Goal: Task Accomplishment & Management: Complete application form

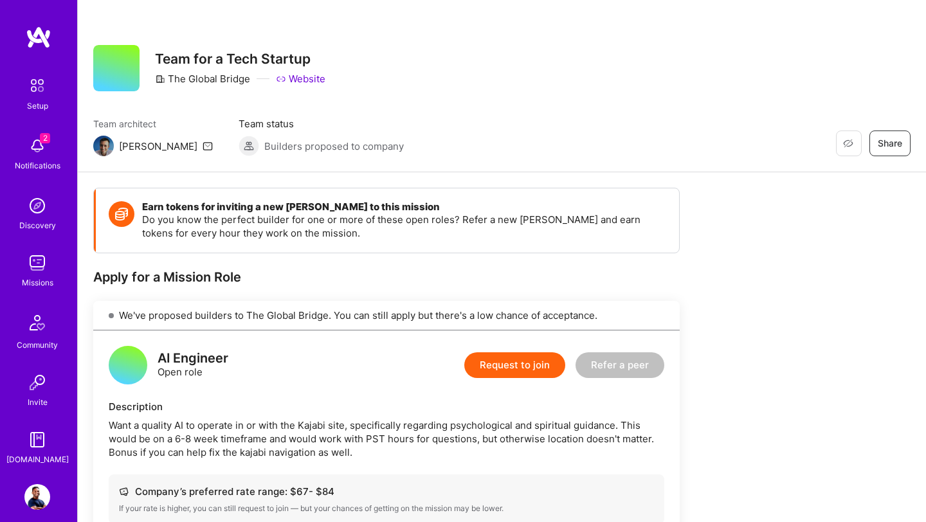
click at [39, 151] on div "Setup 2 Notifications Discovery Missions Community Invite [DOMAIN_NAME]" at bounding box center [38, 269] width 77 height 394
click at [38, 148] on img at bounding box center [37, 146] width 26 height 26
click at [583, 62] on div "2 Setup 2 Notifications Discovery Missions Community Invite A.Guide Profile Clo…" at bounding box center [463, 486] width 926 height 973
click at [31, 261] on img at bounding box center [37, 263] width 26 height 26
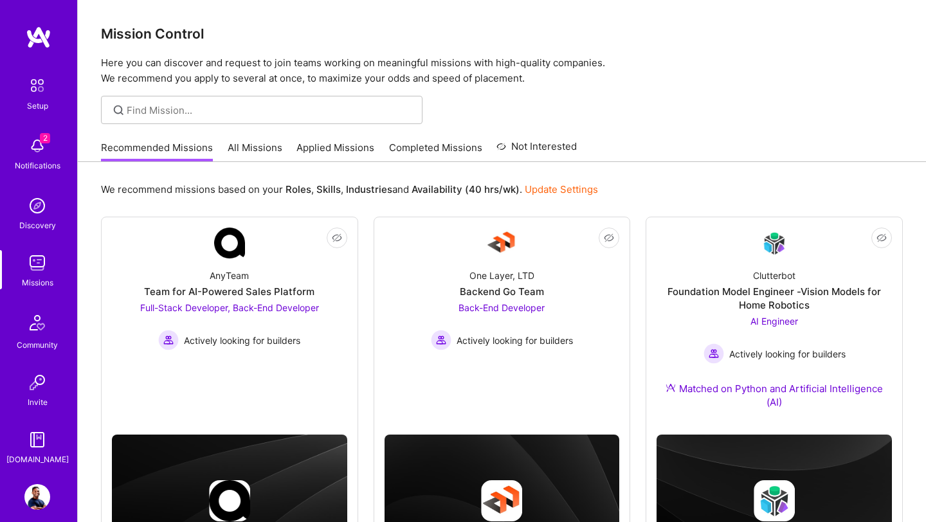
click at [332, 152] on link "Applied Missions" at bounding box center [335, 151] width 78 height 21
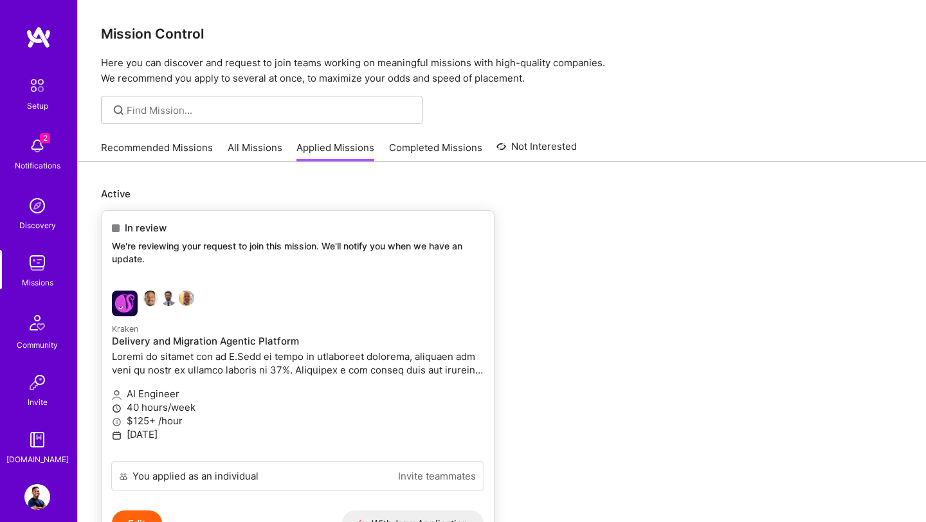
scroll to position [89, 0]
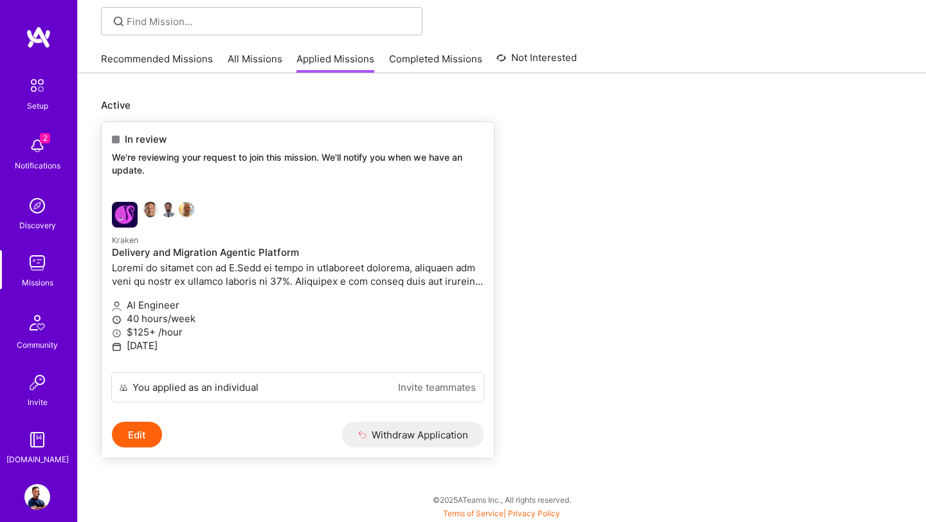
click at [142, 438] on button "Edit" at bounding box center [137, 435] width 50 height 26
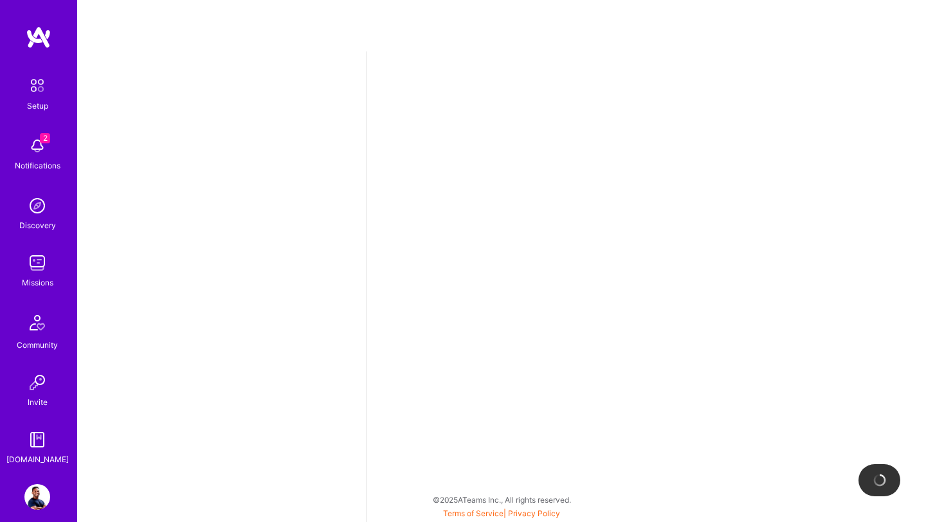
select select "US"
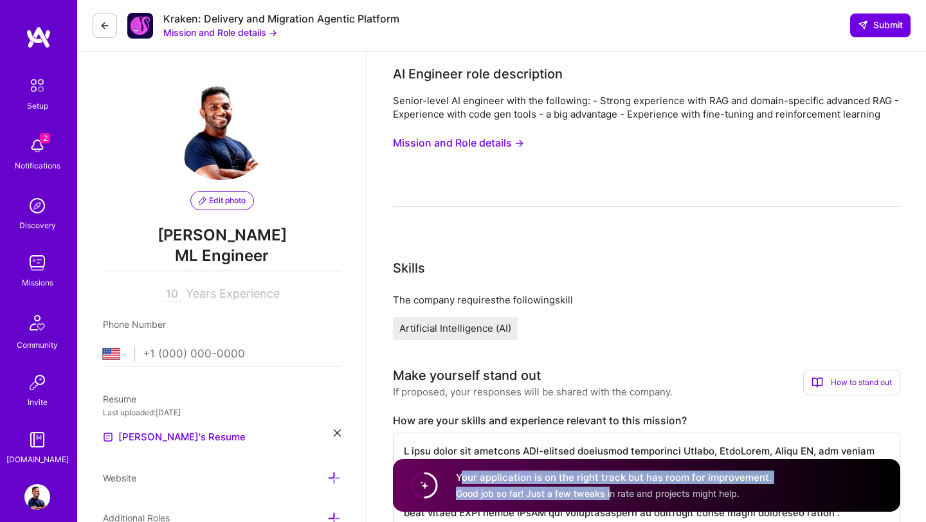
drag, startPoint x: 459, startPoint y: 478, endPoint x: 610, endPoint y: 499, distance: 152.5
click at [610, 500] on div "Your application is on the right track but has room for improvement. Good job s…" at bounding box center [614, 486] width 316 height 30
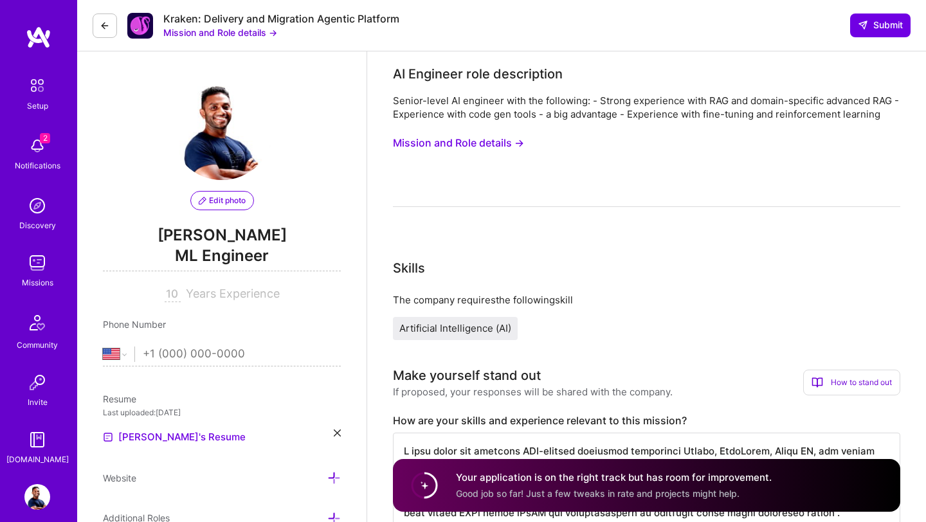
click at [617, 269] on div "Skills" at bounding box center [646, 267] width 507 height 19
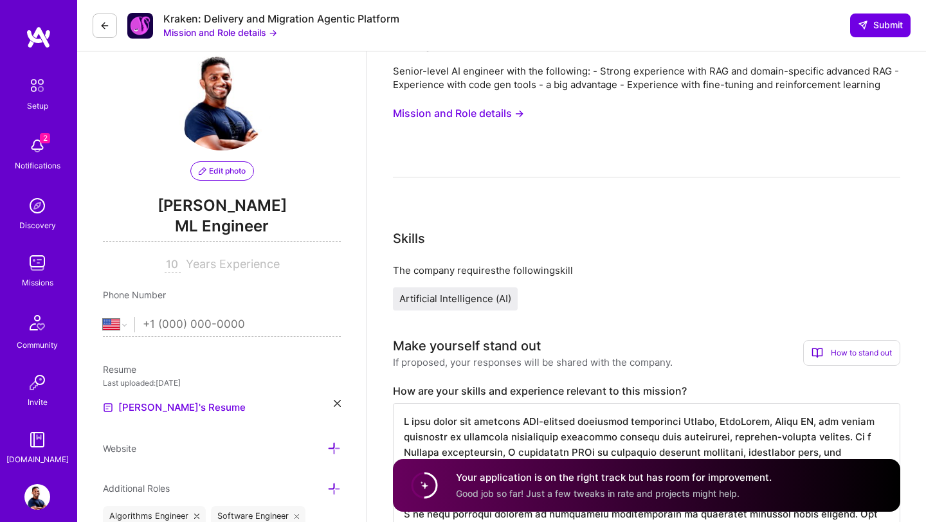
scroll to position [32, 0]
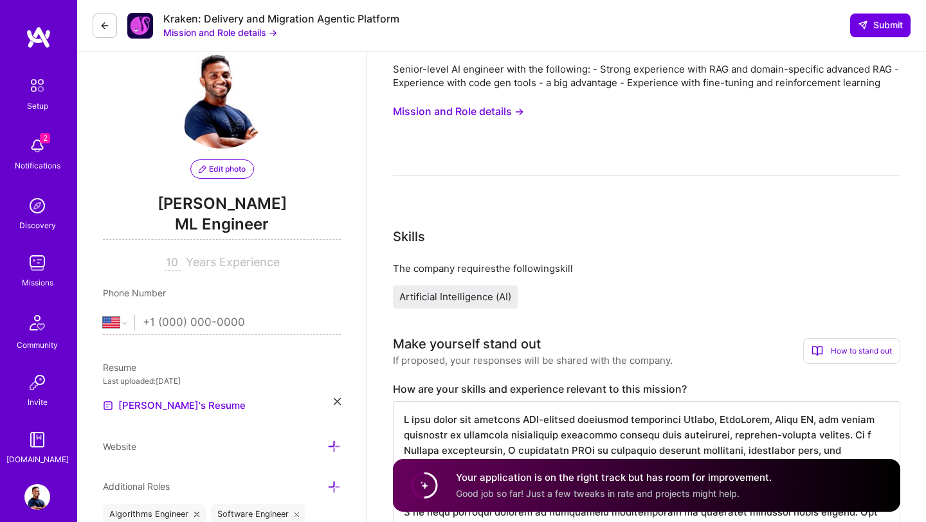
click at [215, 329] on input "tel" at bounding box center [242, 322] width 198 height 37
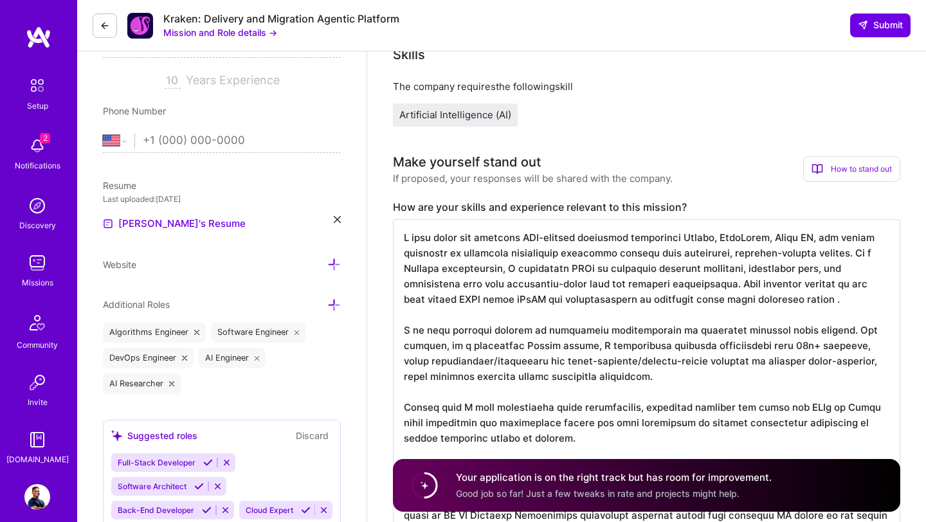
scroll to position [216, 0]
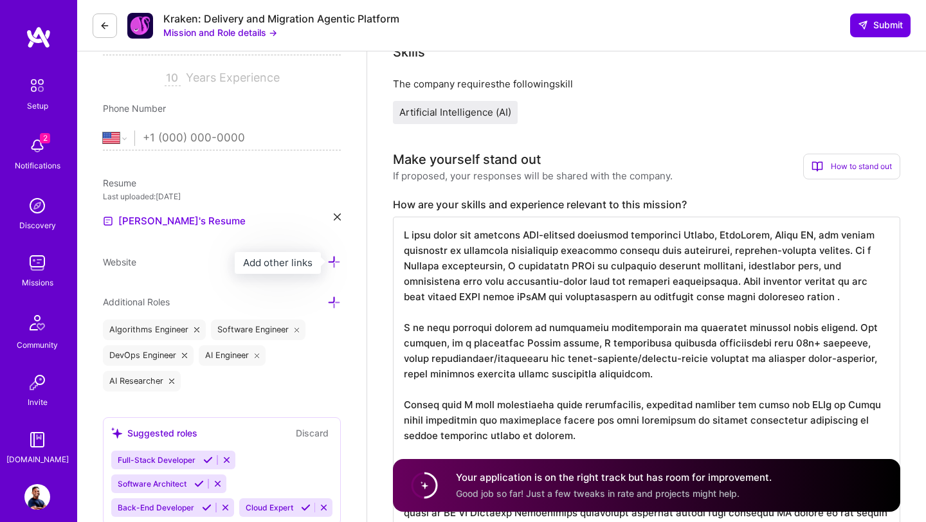
click at [331, 264] on icon at bounding box center [334, 262] width 14 height 14
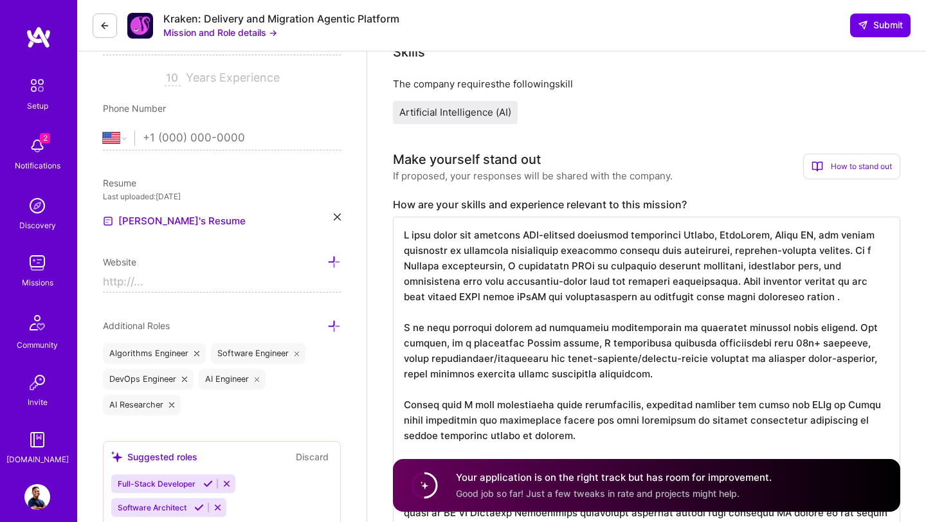
click at [252, 287] on input at bounding box center [222, 282] width 238 height 21
type input "https://dcdc"
click at [230, 324] on div "Additional Roles" at bounding box center [222, 325] width 238 height 15
drag, startPoint x: 249, startPoint y: 285, endPoint x: 81, endPoint y: 278, distance: 168.0
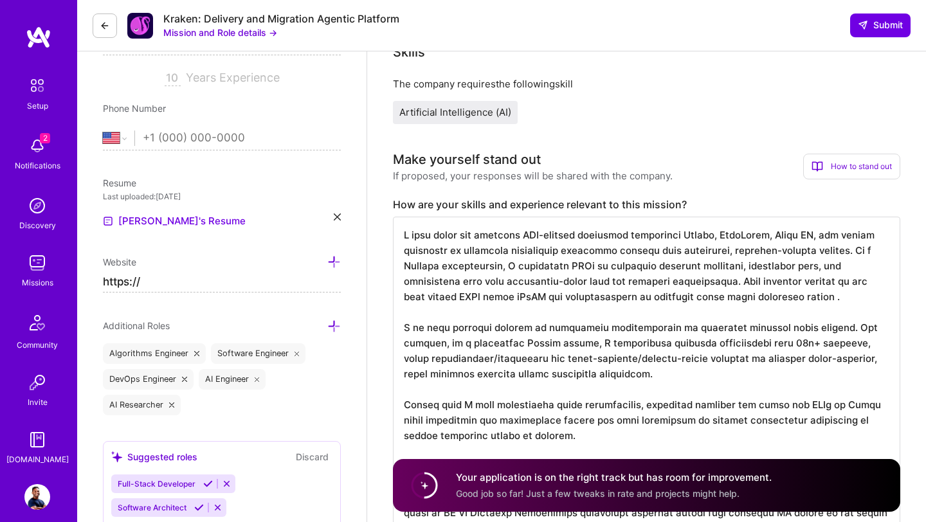
click at [184, 272] on input "https://" at bounding box center [222, 282] width 238 height 21
click at [210, 291] on input "https://" at bounding box center [222, 282] width 238 height 21
type input "h"
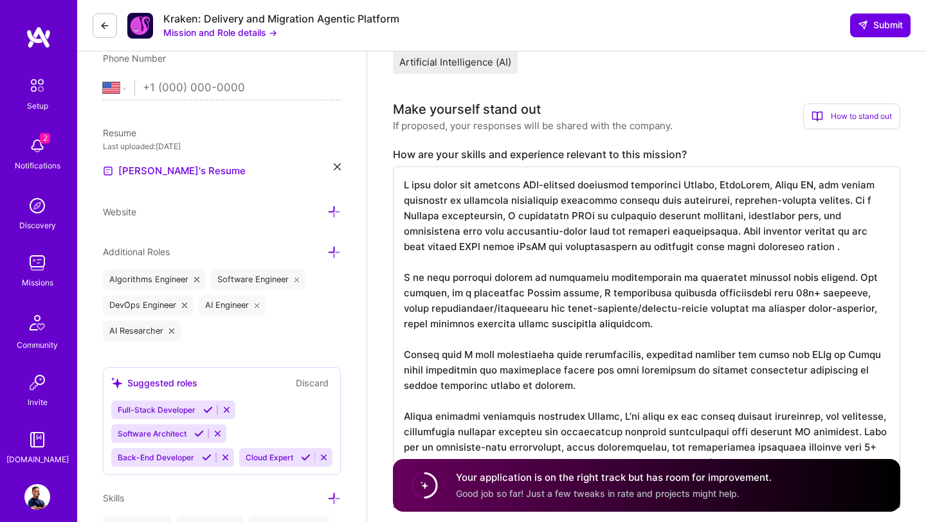
scroll to position [280, 0]
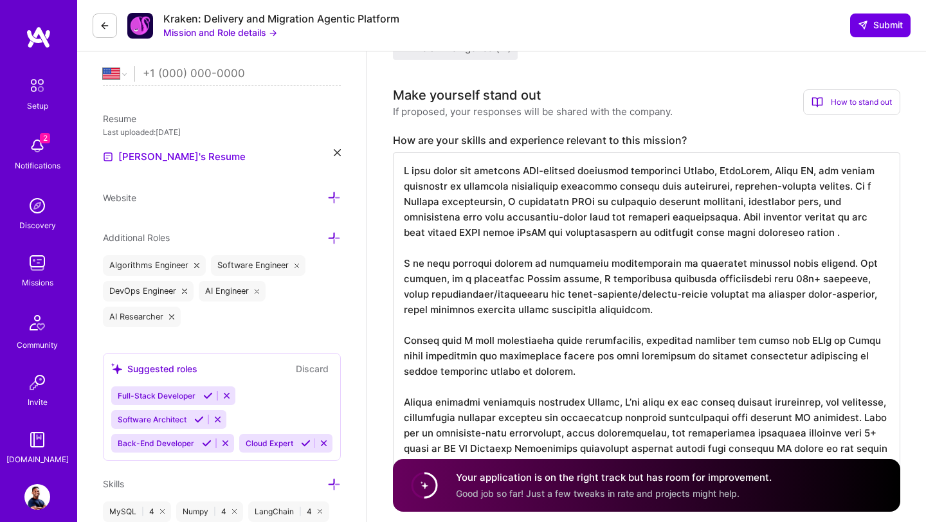
click at [140, 319] on div "AI Researcher" at bounding box center [142, 317] width 78 height 21
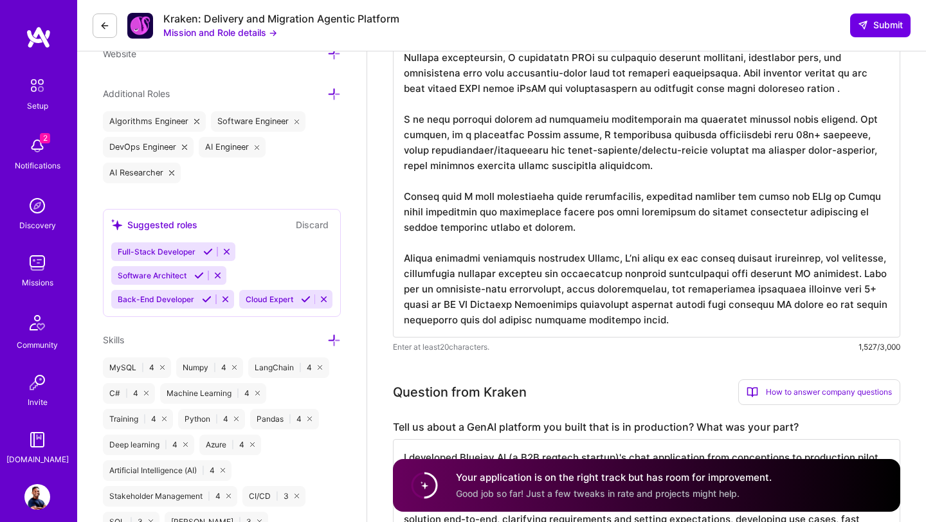
scroll to position [464, 0]
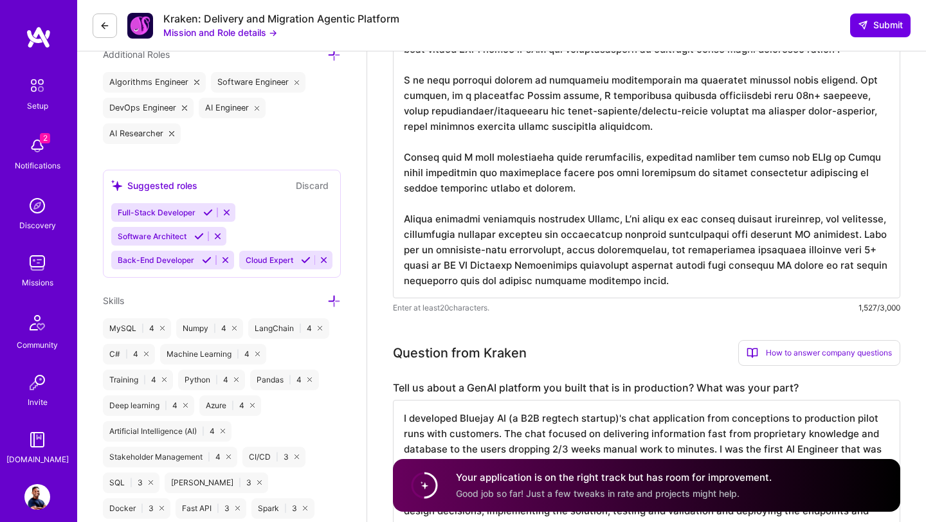
click at [118, 185] on icon at bounding box center [116, 185] width 11 height 11
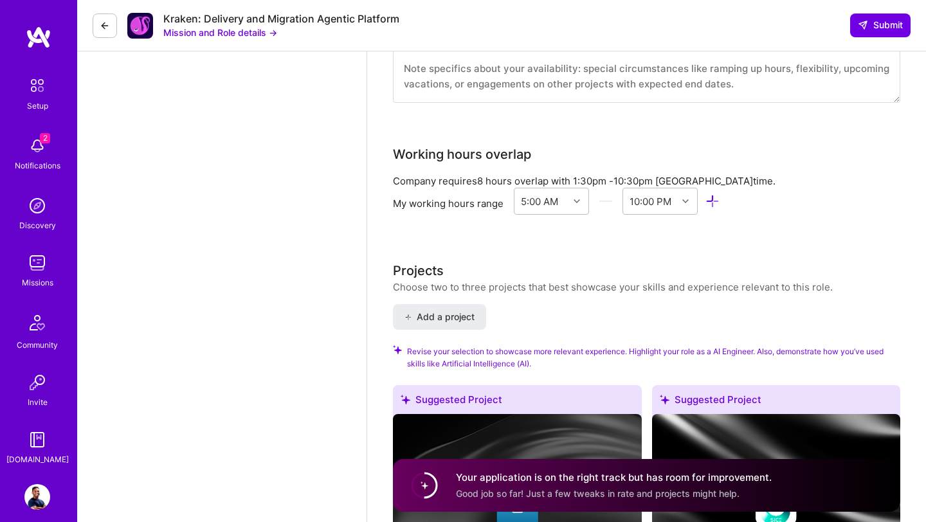
scroll to position [1485, 0]
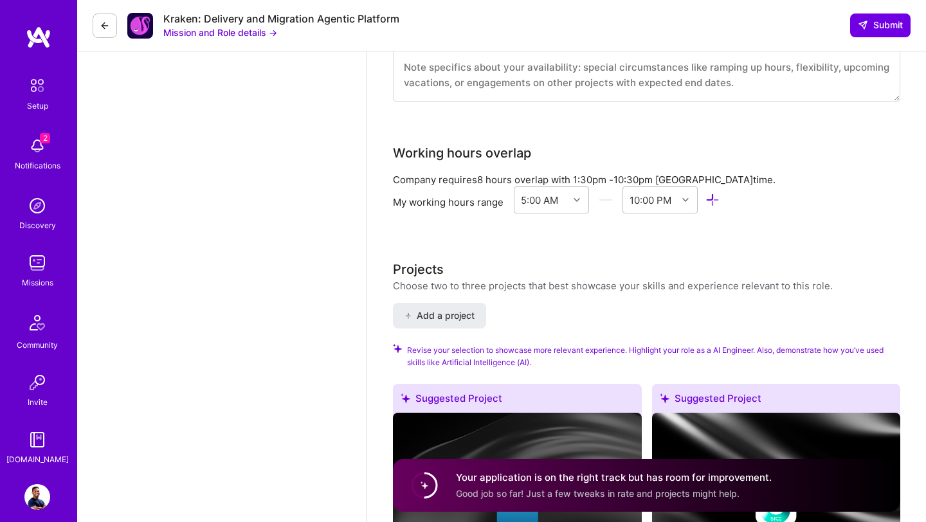
click at [452, 349] on span "Revise your selection to showcase more relevant experience. Highlight your role…" at bounding box center [653, 356] width 493 height 24
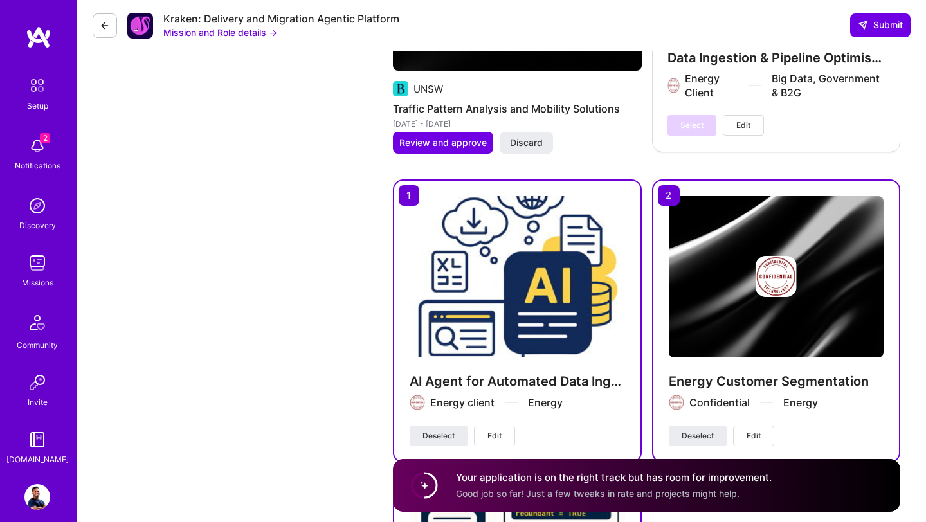
scroll to position [3190, 0]
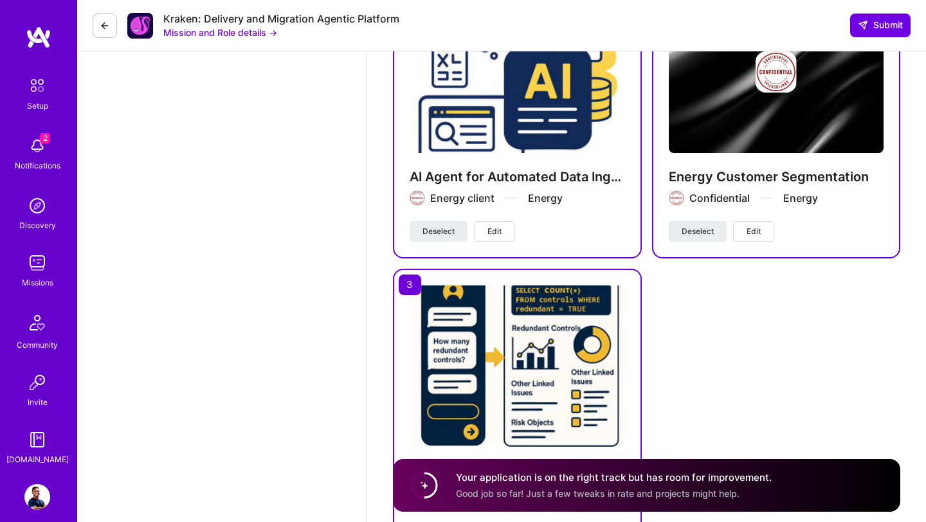
click at [491, 234] on span "Edit" at bounding box center [494, 232] width 14 height 12
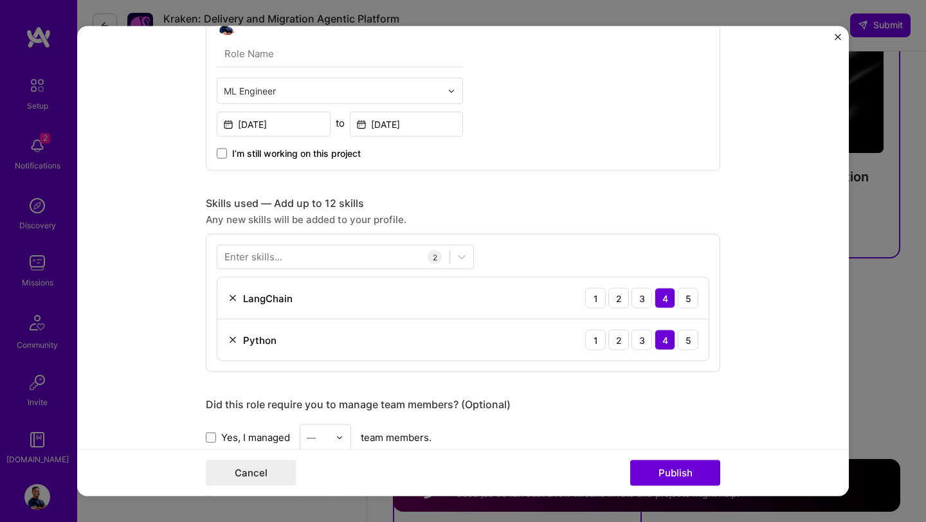
scroll to position [727, 0]
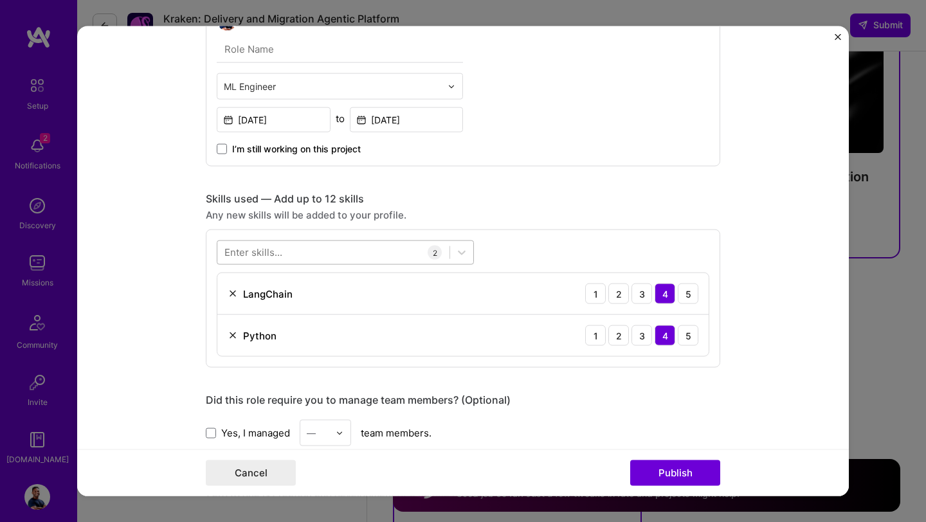
click at [330, 249] on div at bounding box center [333, 252] width 232 height 21
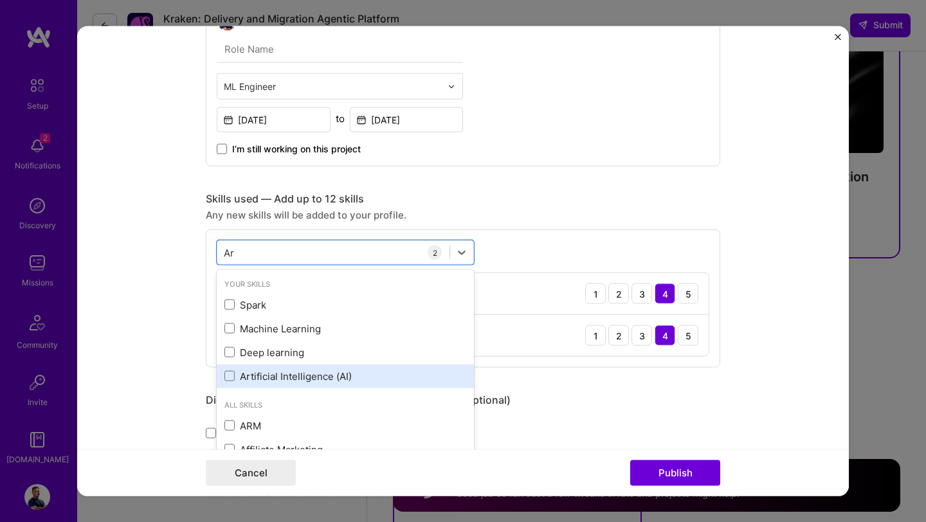
click at [253, 382] on div "Artificial Intelligence (AI)" at bounding box center [345, 376] width 242 height 14
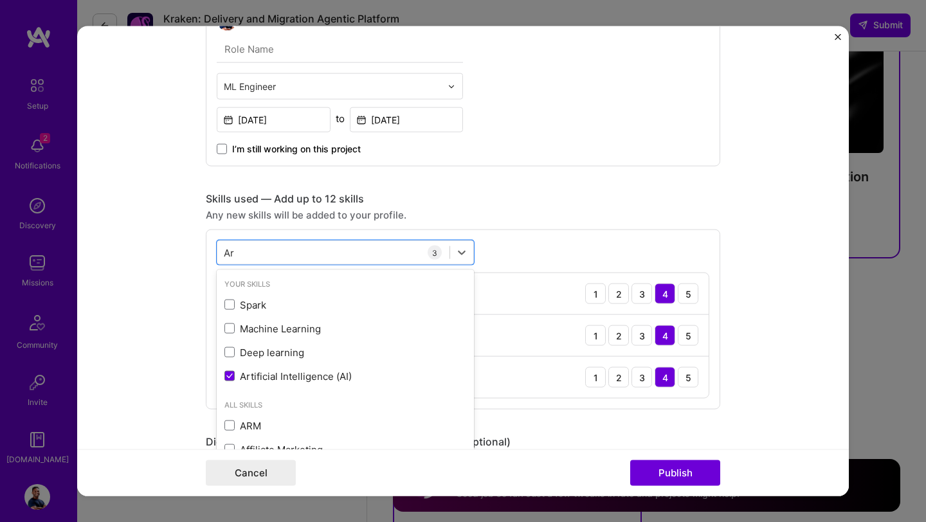
type input "Ar"
click at [747, 423] on form "Project title AI Agent for Automated Data Ingestion Company Energy client Proje…" at bounding box center [463, 261] width 772 height 470
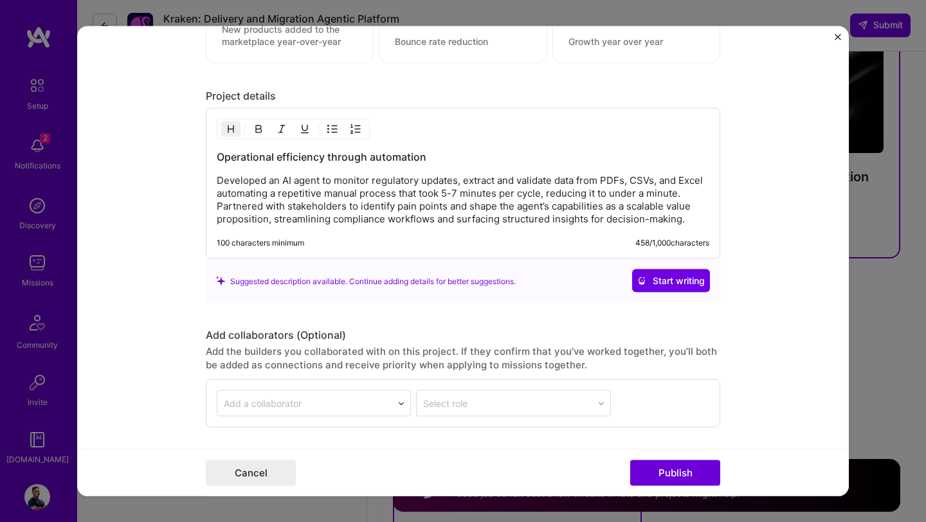
scroll to position [1495, 0]
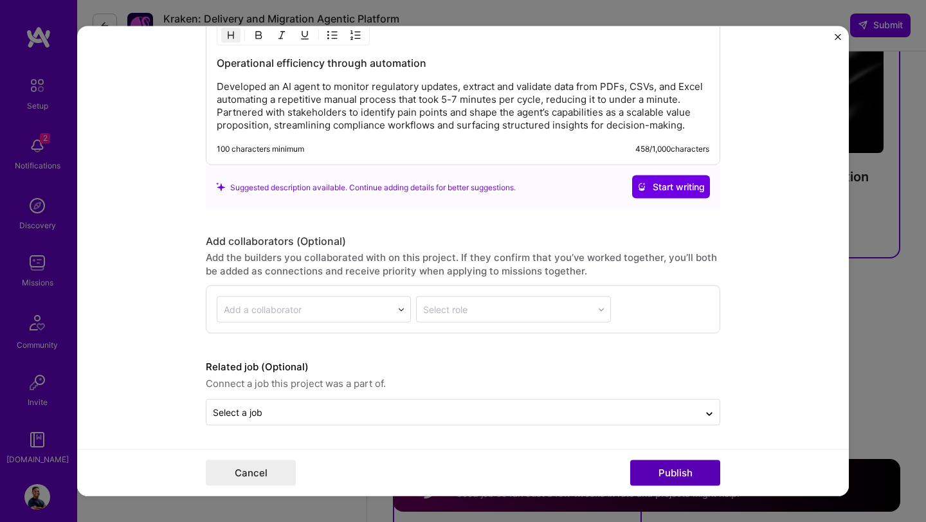
click at [674, 478] on button "Publish" at bounding box center [675, 473] width 90 height 26
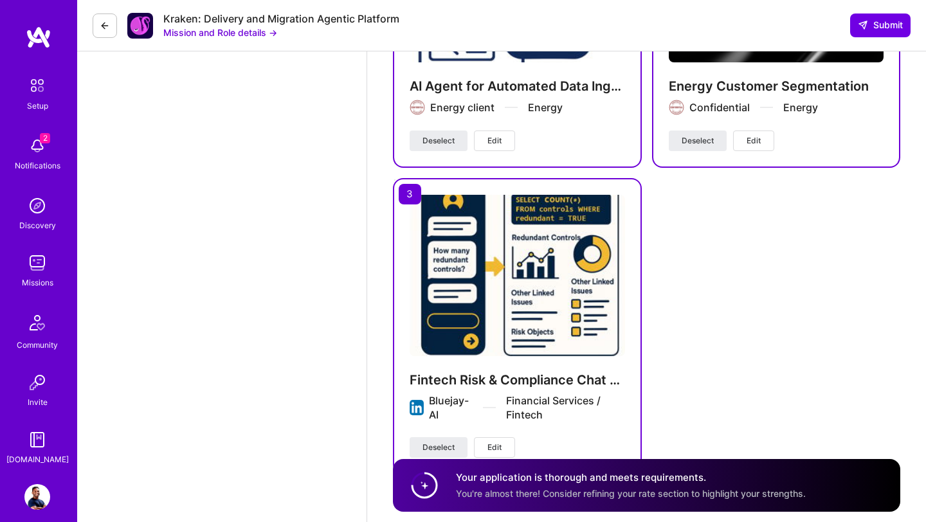
scroll to position [3312, 0]
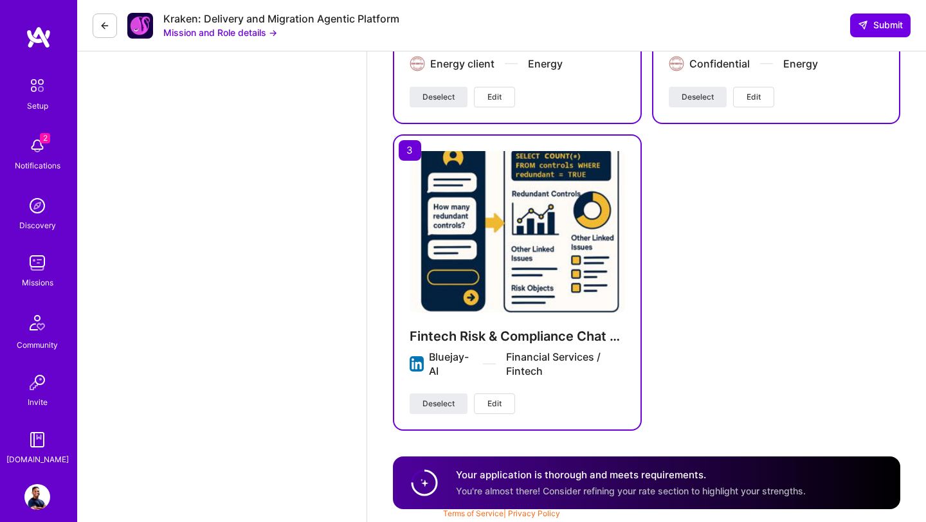
click at [503, 403] on button "Edit" at bounding box center [494, 404] width 41 height 21
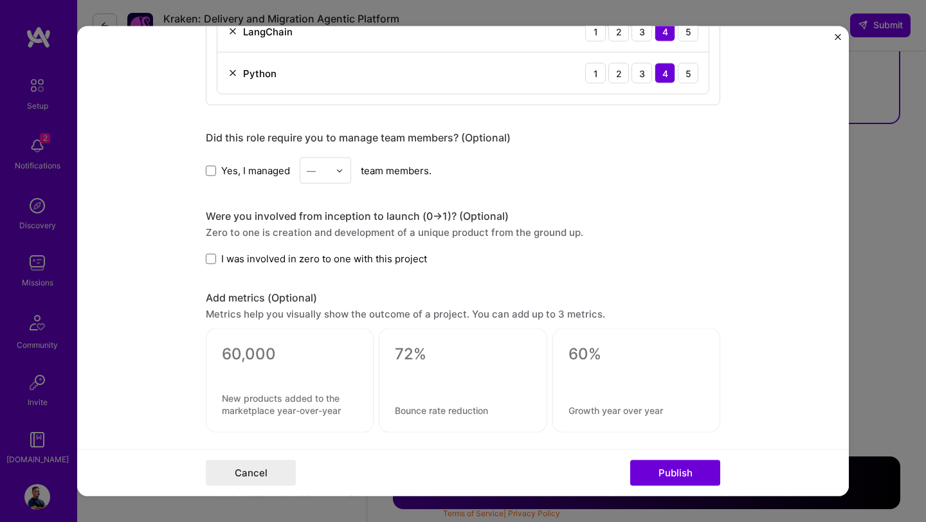
scroll to position [972, 0]
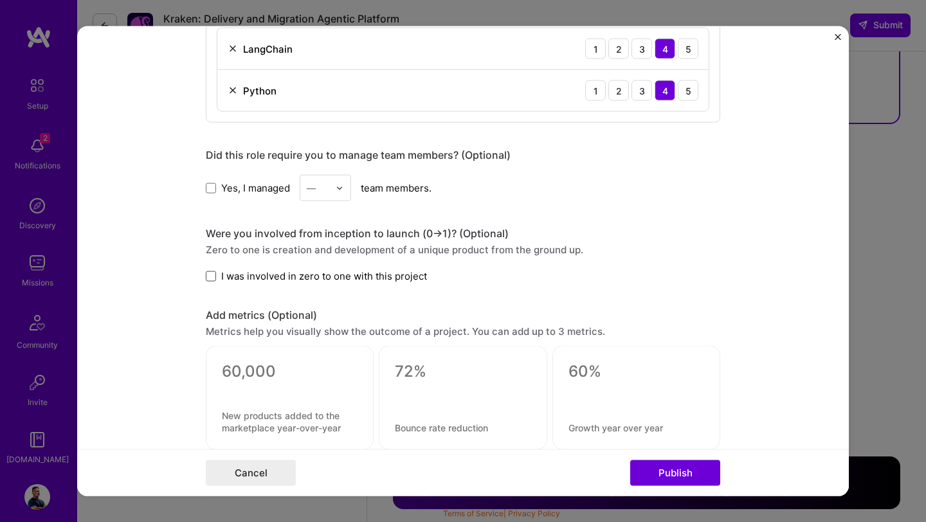
click at [212, 279] on span at bounding box center [211, 276] width 10 height 10
click at [0, 0] on input "I was involved in zero to one with this project" at bounding box center [0, 0] width 0 height 0
click at [212, 279] on span at bounding box center [211, 276] width 10 height 10
click at [0, 0] on input "I was involved in zero to one with this project" at bounding box center [0, 0] width 0 height 0
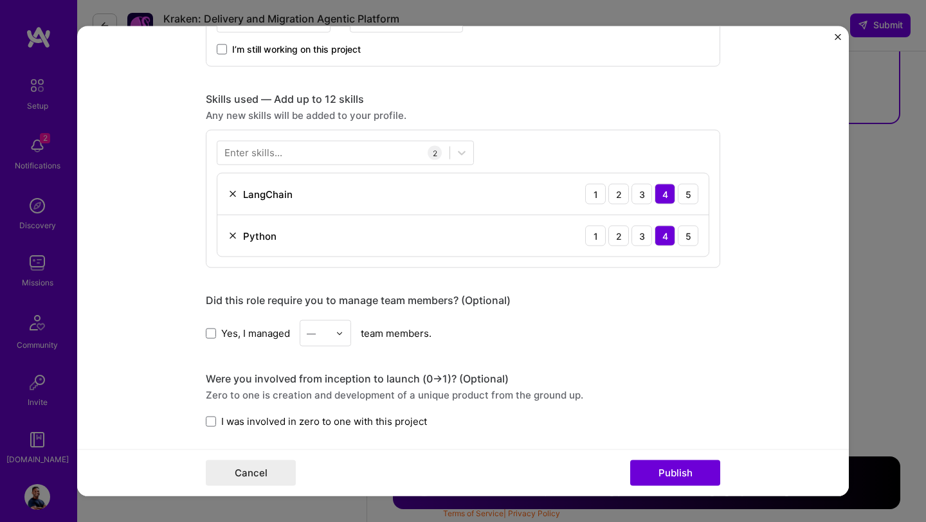
scroll to position [824, 0]
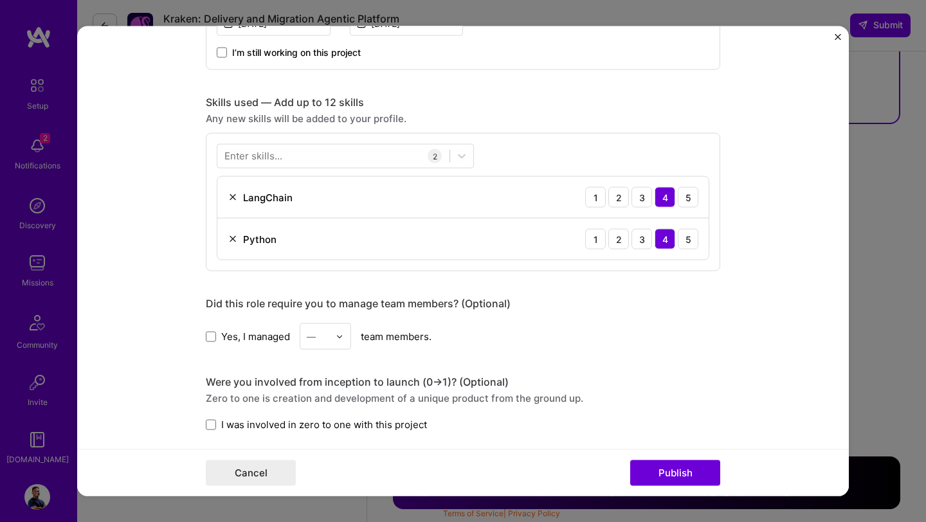
click at [279, 163] on div "Enter skills..." at bounding box center [253, 156] width 58 height 14
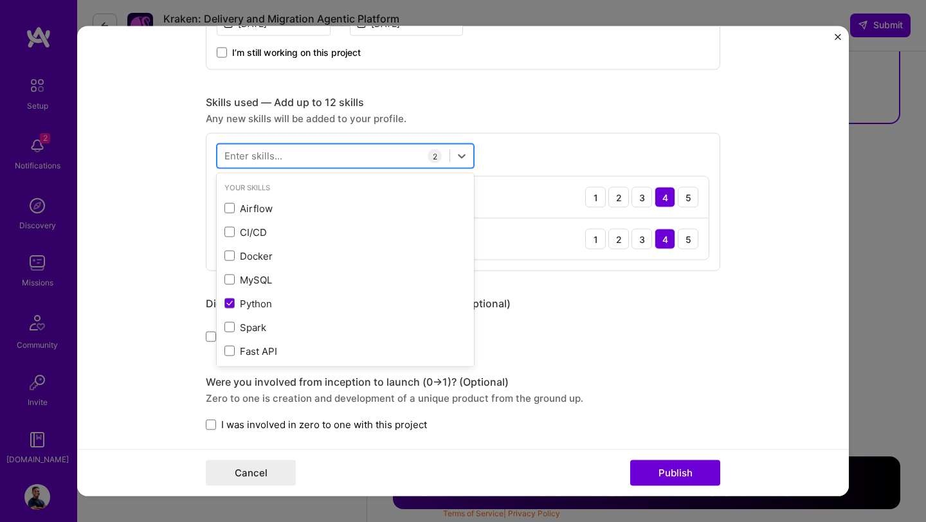
click at [284, 156] on div at bounding box center [333, 155] width 232 height 21
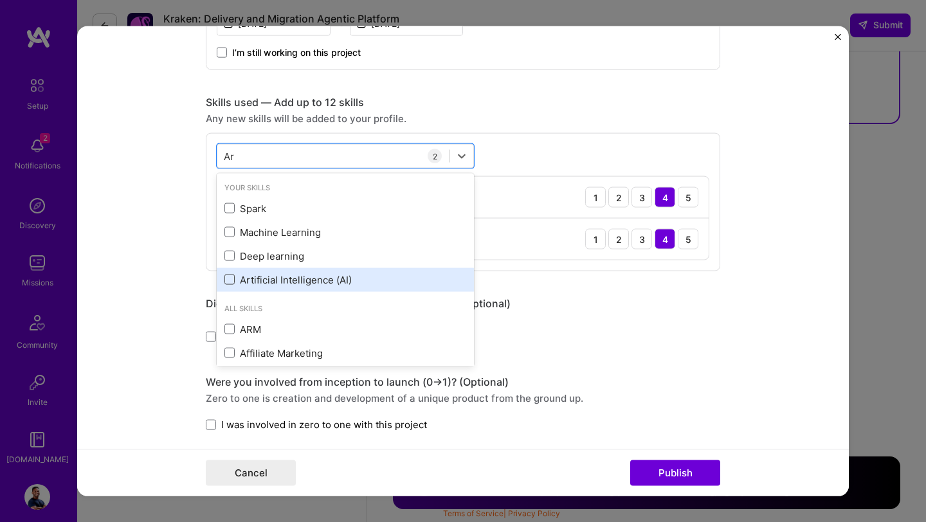
click at [229, 280] on span at bounding box center [229, 280] width 10 height 10
click at [0, 0] on input "checkbox" at bounding box center [0, 0] width 0 height 0
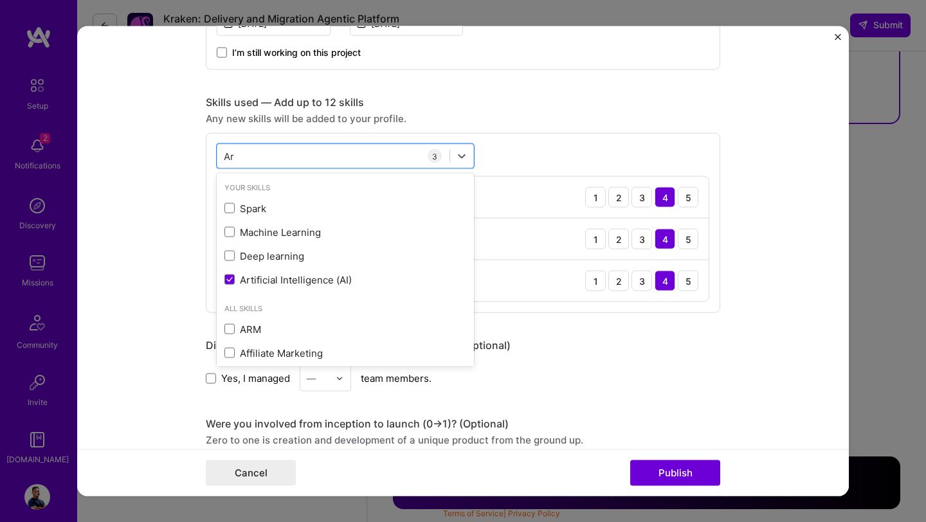
type input "Ar"
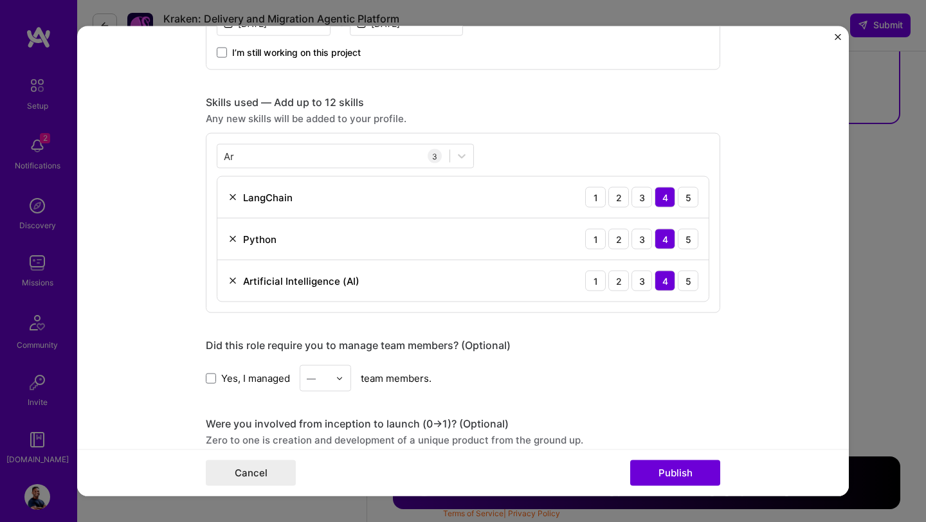
click at [643, 325] on div "Project title Fintech Risk & Compliance Chat App Company Bluejay-AI Project ind…" at bounding box center [463, 175] width 514 height 1894
click at [666, 480] on button "Publish" at bounding box center [675, 473] width 90 height 26
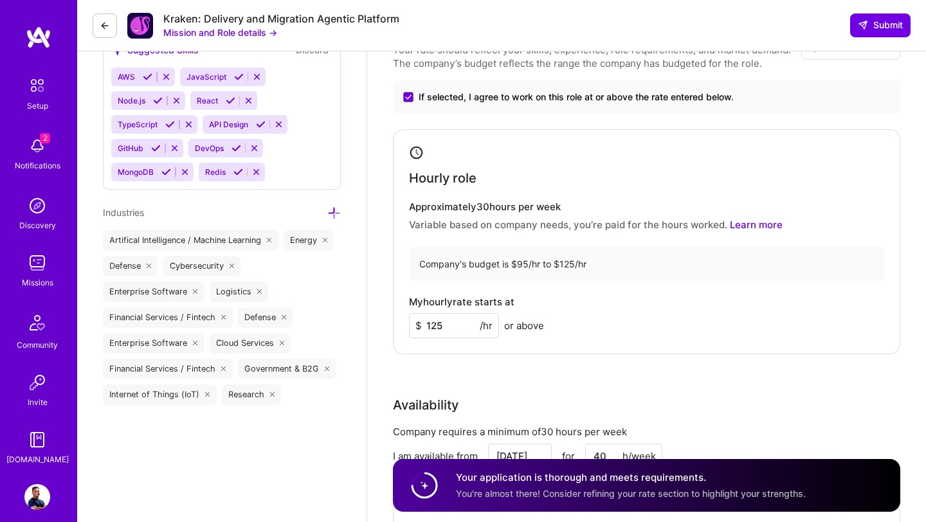
scroll to position [1024, 0]
click at [449, 331] on input "125" at bounding box center [454, 326] width 90 height 25
click at [516, 264] on div "Company's budget is $95/hr to $125/hr" at bounding box center [646, 265] width 475 height 34
click at [454, 329] on input "125" at bounding box center [454, 326] width 90 height 25
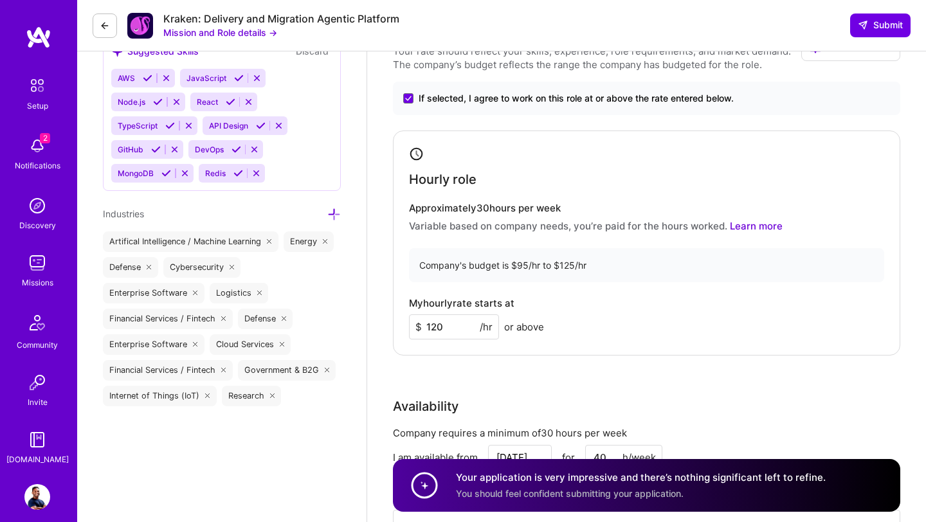
click at [488, 391] on div "Rate Your rate should reflect your skills, experience, role requirements, and m…" at bounding box center [646, 302] width 507 height 554
click at [451, 333] on input "120" at bounding box center [454, 326] width 90 height 25
type input "1"
click at [503, 382] on div "Rate Your rate should reflect your skills, experience, role requirements, and m…" at bounding box center [646, 302] width 507 height 554
click at [413, 153] on icon at bounding box center [416, 154] width 15 height 15
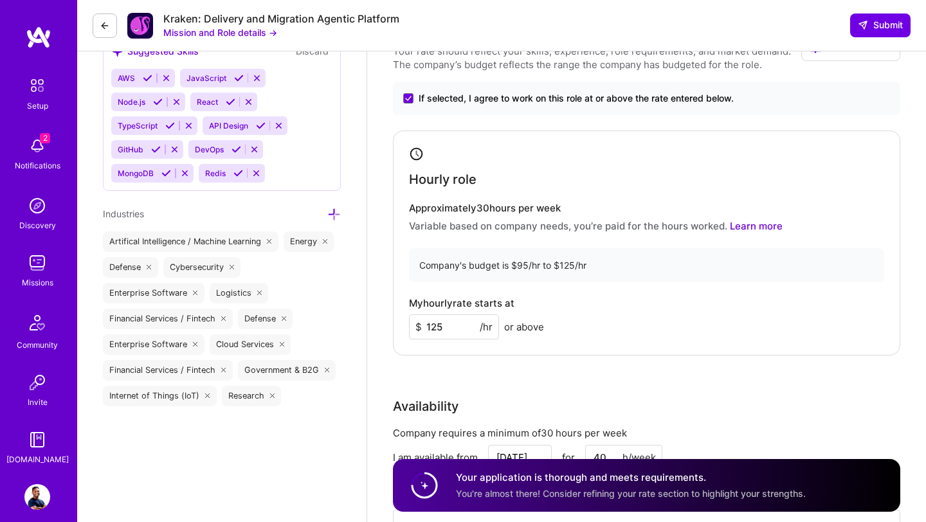
click at [460, 331] on input "125" at bounding box center [454, 326] width 90 height 25
click at [532, 375] on div "Rate Your rate should reflect your skills, experience, role requirements, and m…" at bounding box center [646, 302] width 507 height 554
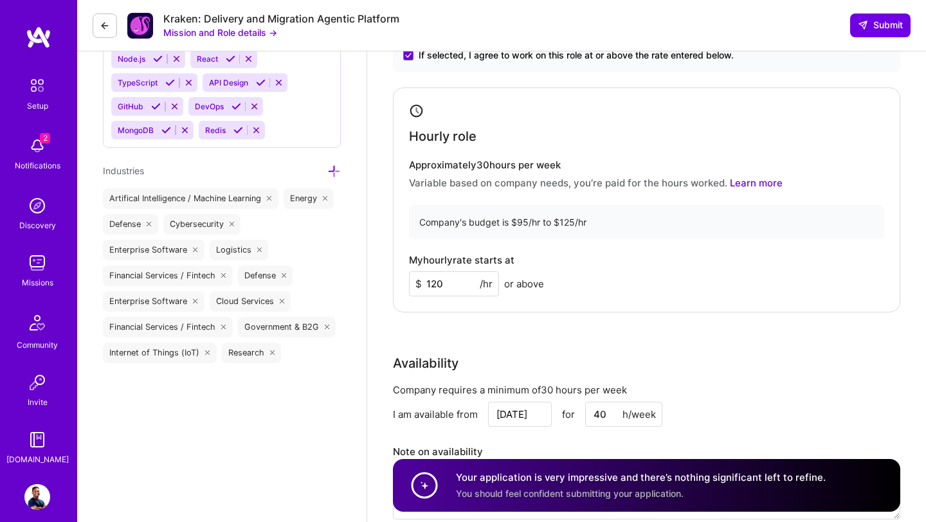
scroll to position [1069, 0]
click at [446, 281] on input "120" at bounding box center [454, 282] width 90 height 25
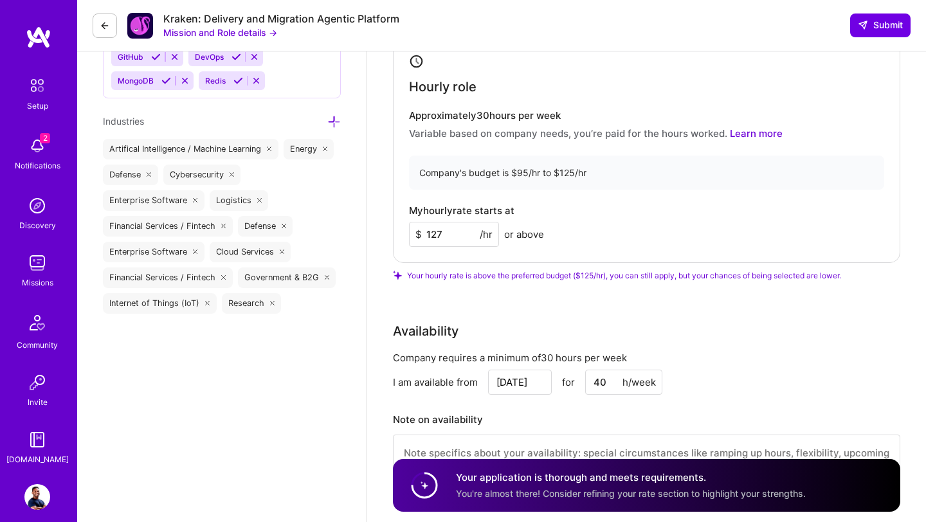
scroll to position [1113, 0]
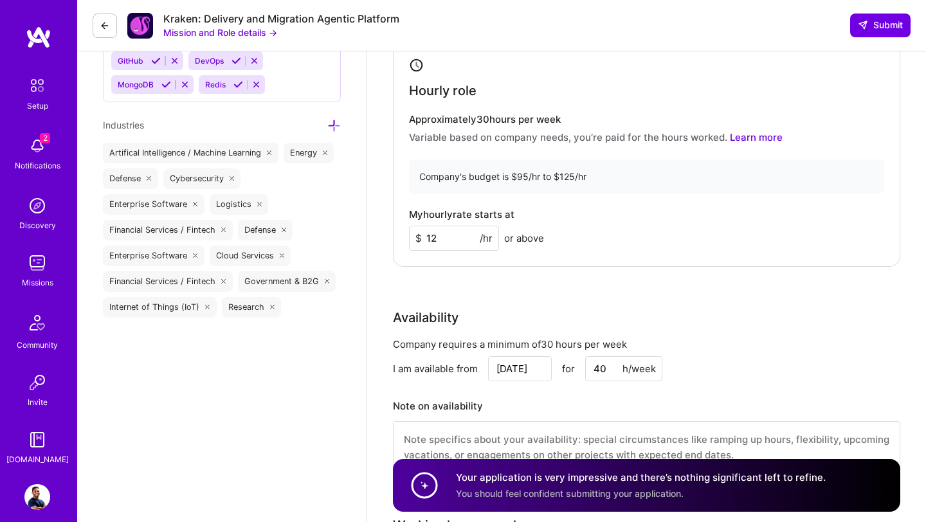
type input "120"
click at [550, 293] on div "Rate Your rate should reflect your skills, experience, role requirements, and m…" at bounding box center [646, 213] width 507 height 554
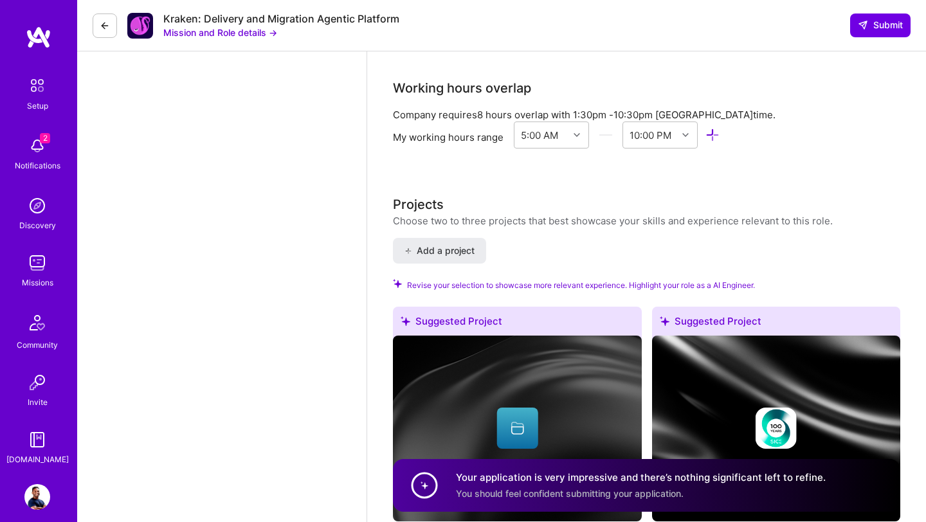
scroll to position [1599, 0]
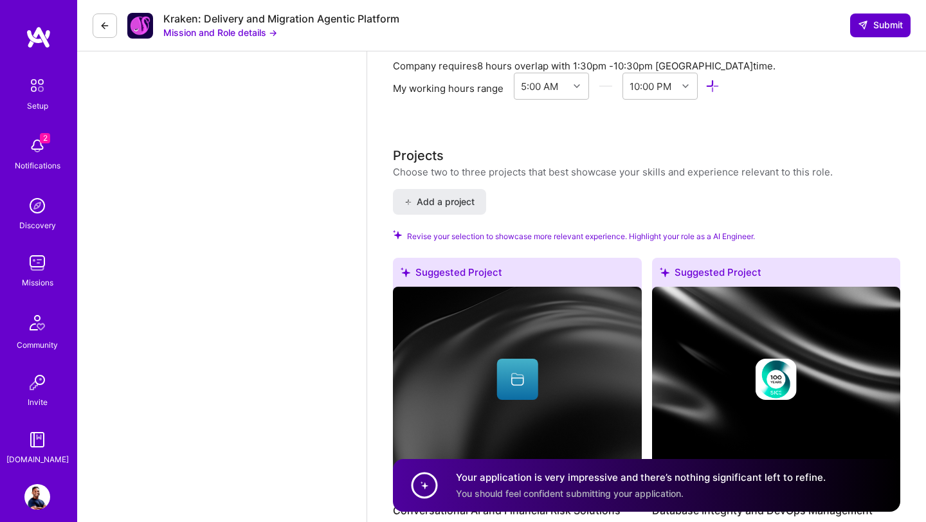
click at [880, 23] on span "Submit" at bounding box center [880, 25] width 45 height 13
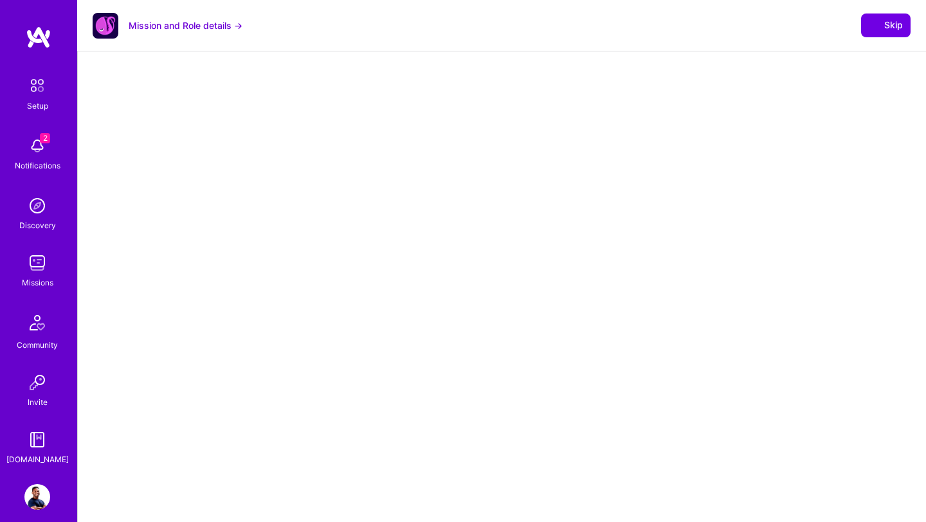
select select "US"
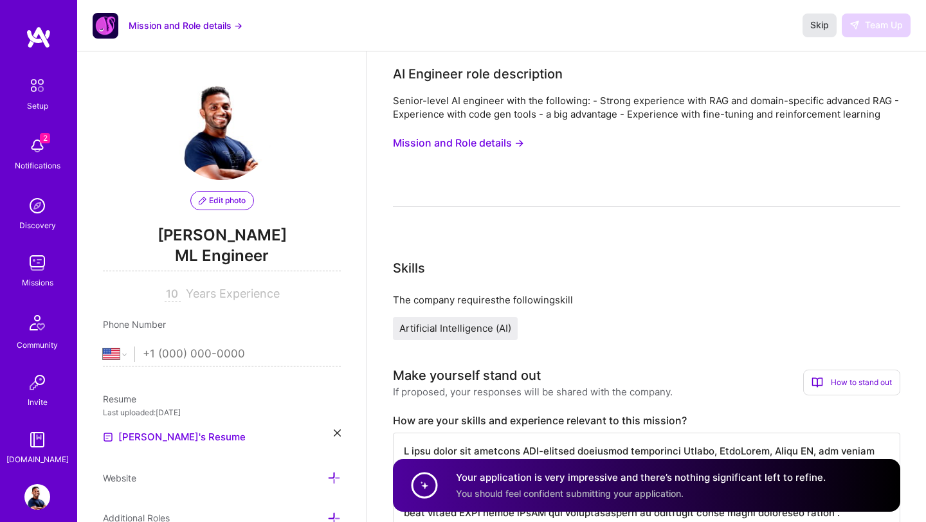
click at [813, 24] on span "Skip" at bounding box center [819, 25] width 19 height 13
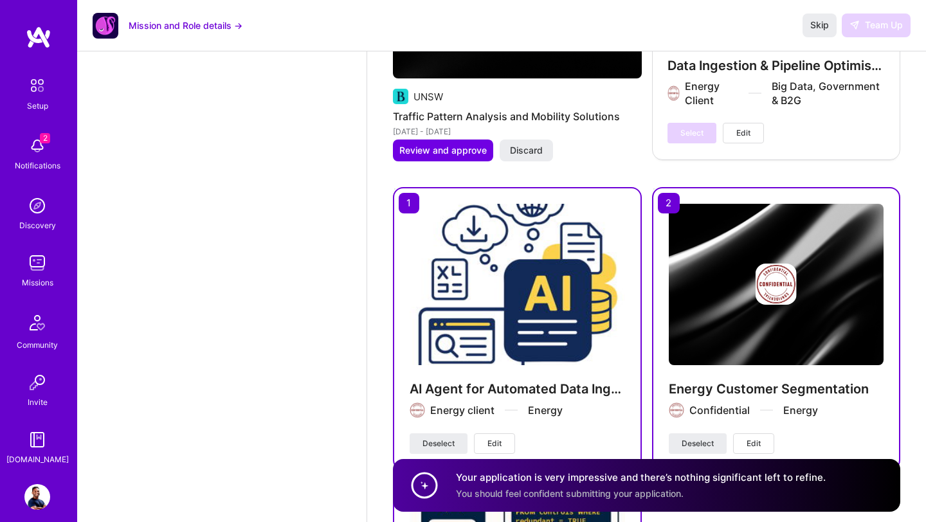
scroll to position [2964, 0]
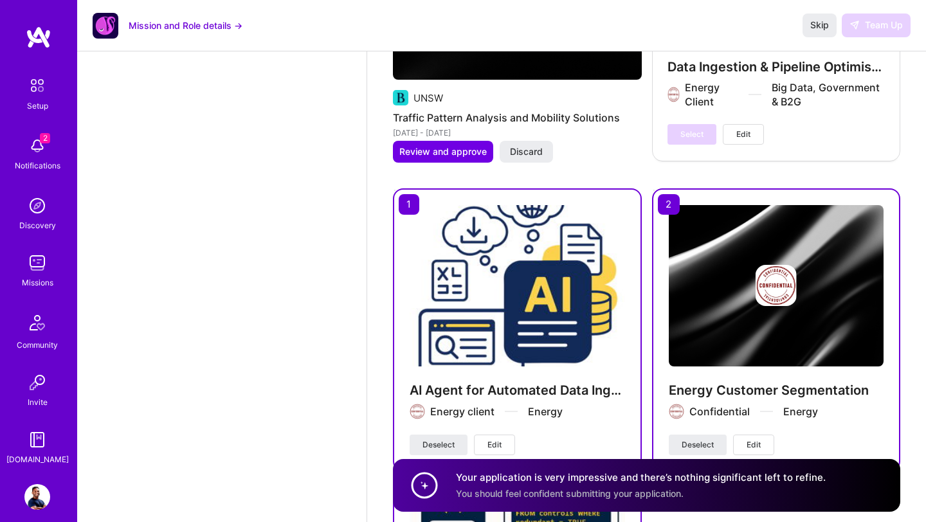
click at [42, 148] on img at bounding box center [37, 146] width 26 height 26
click at [48, 43] on img at bounding box center [39, 37] width 26 height 23
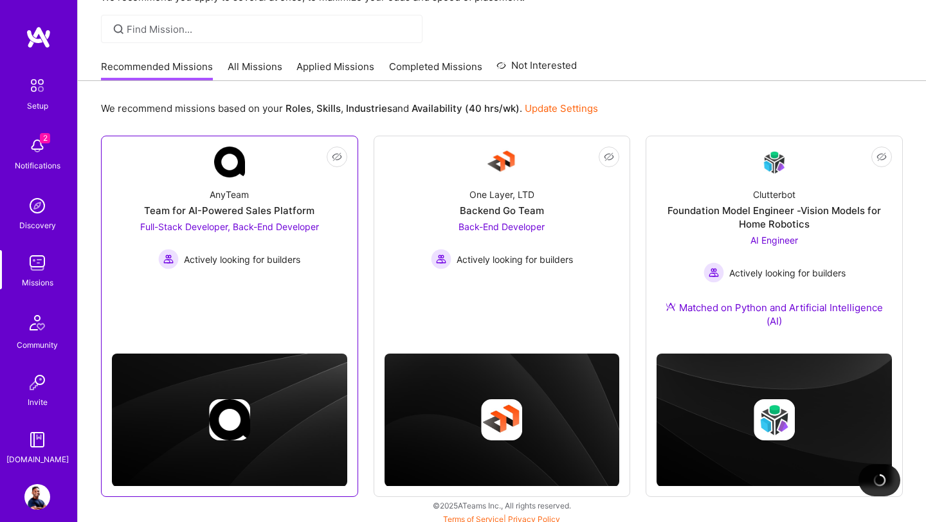
scroll to position [76, 0]
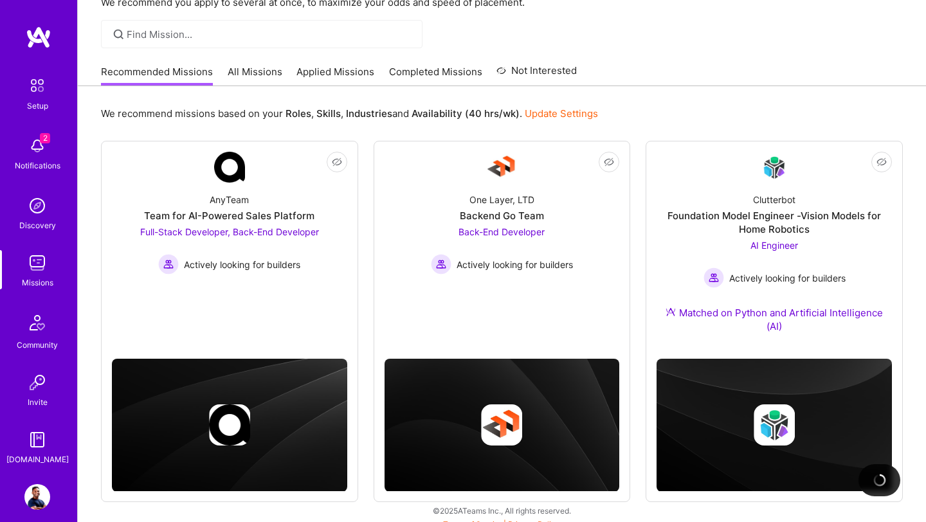
click at [250, 73] on link "All Missions" at bounding box center [255, 75] width 55 height 21
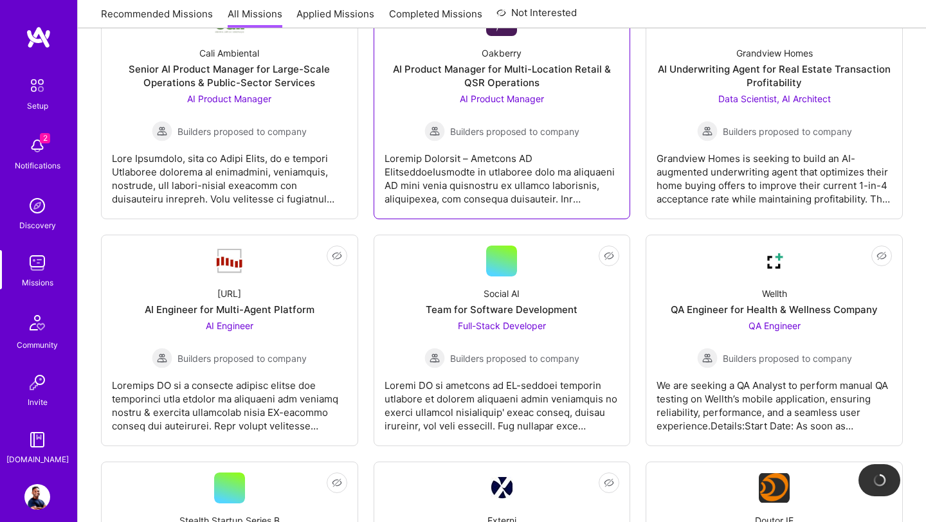
scroll to position [737, 0]
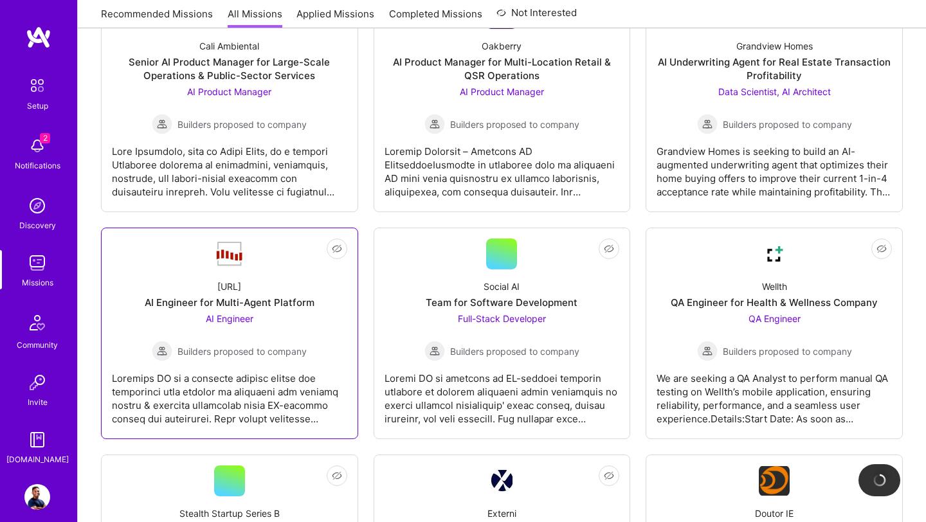
click at [243, 270] on div "Steelbay.ai AI Engineer for Multi-Agent Platform AI Engineer Builders proposed …" at bounding box center [229, 315] width 235 height 92
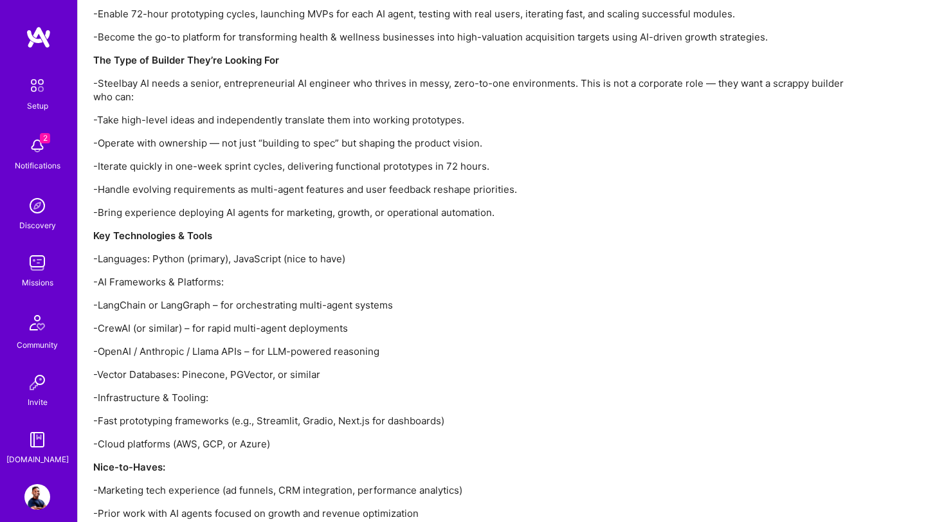
scroll to position [1325, 0]
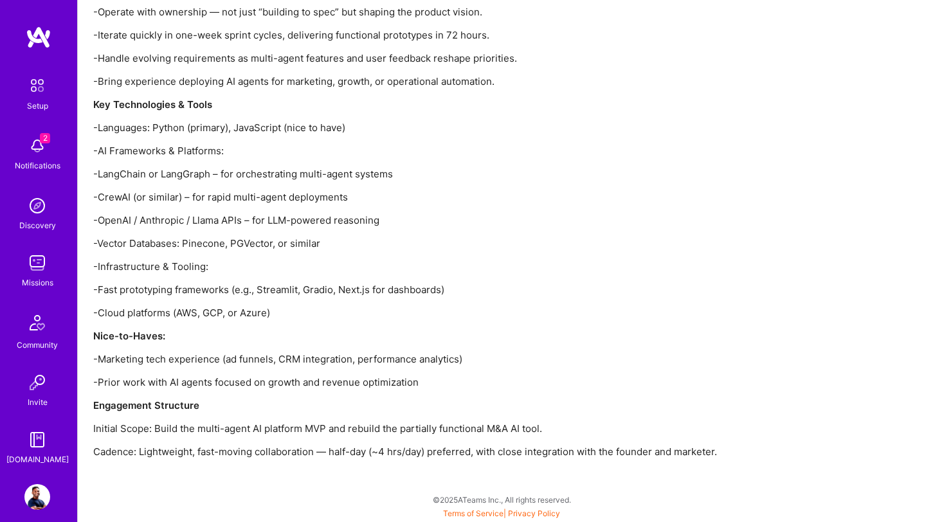
click at [245, 242] on p "-Vector Databases: Pinecone, PGVector, or similar" at bounding box center [479, 244] width 772 height 14
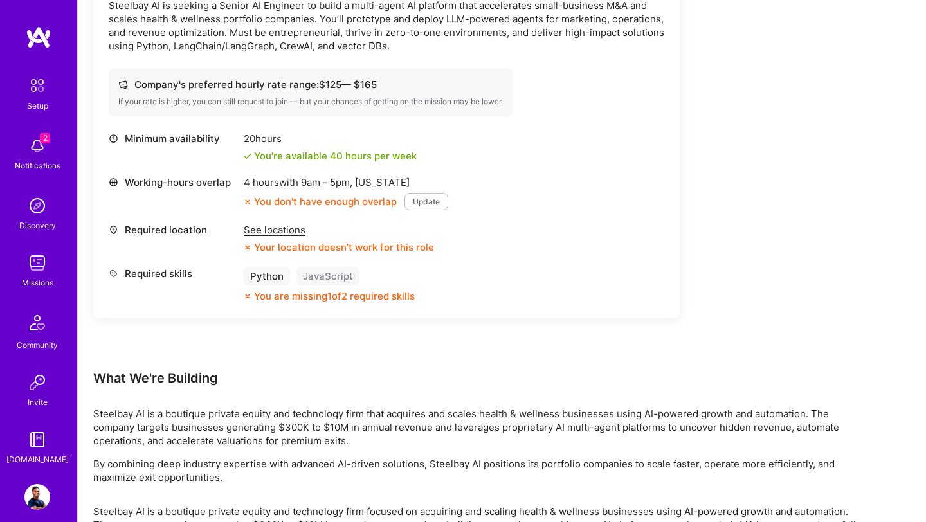
scroll to position [395, 0]
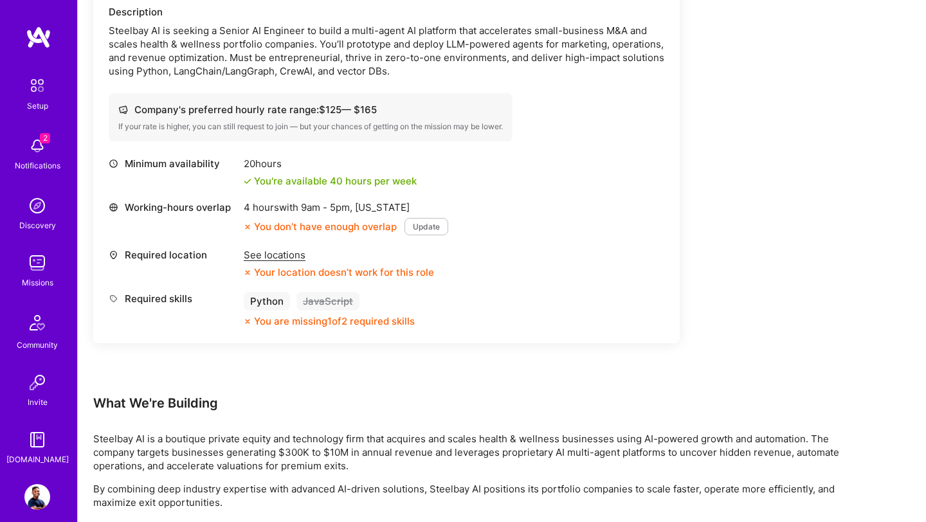
click at [284, 258] on div "See locations" at bounding box center [339, 255] width 190 height 14
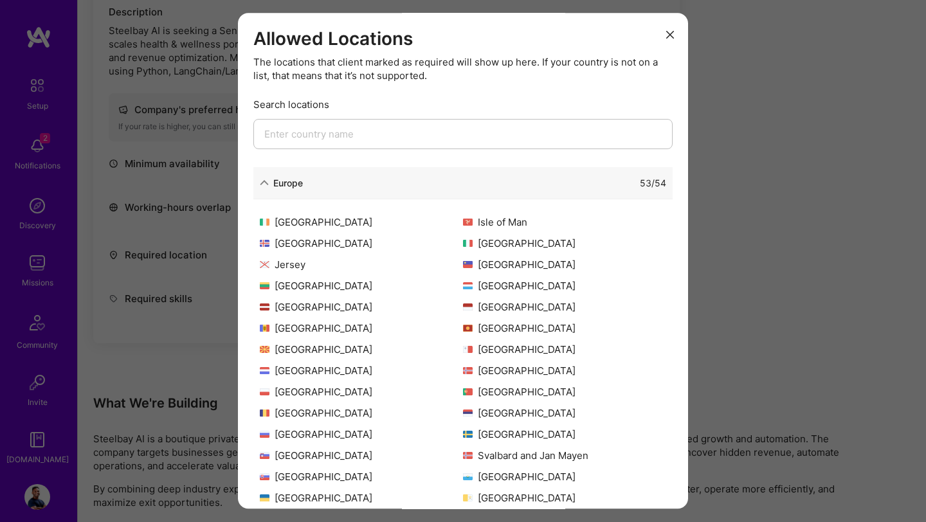
scroll to position [0, 0]
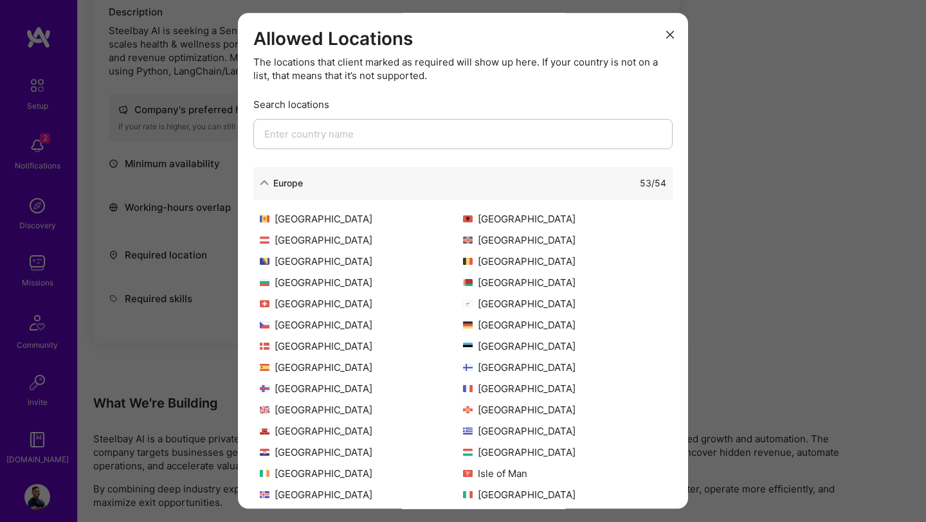
click at [673, 37] on icon "modal" at bounding box center [670, 35] width 8 height 8
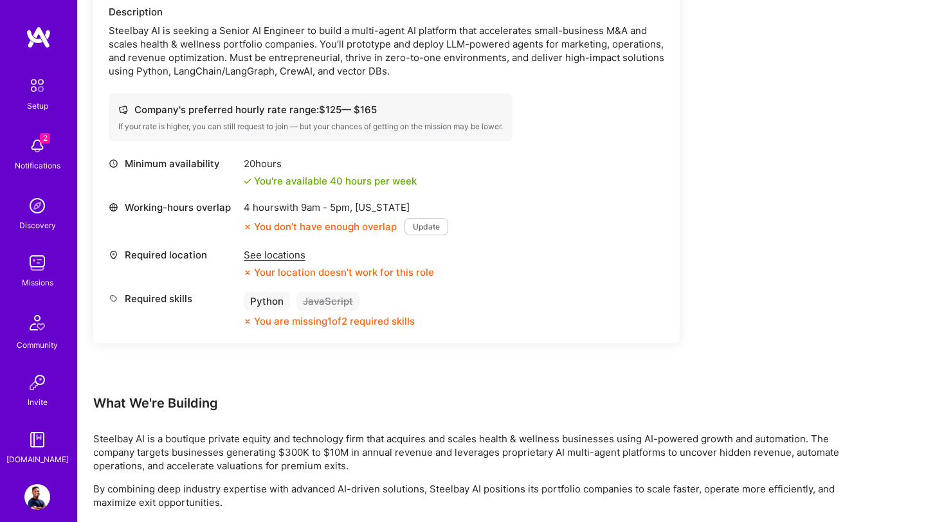
click at [39, 145] on img at bounding box center [37, 146] width 26 height 26
click at [622, 154] on div "2 Setup 2 Notifications Discovery Missions Community Invite A.Guide Profile Clo…" at bounding box center [463, 525] width 926 height 1840
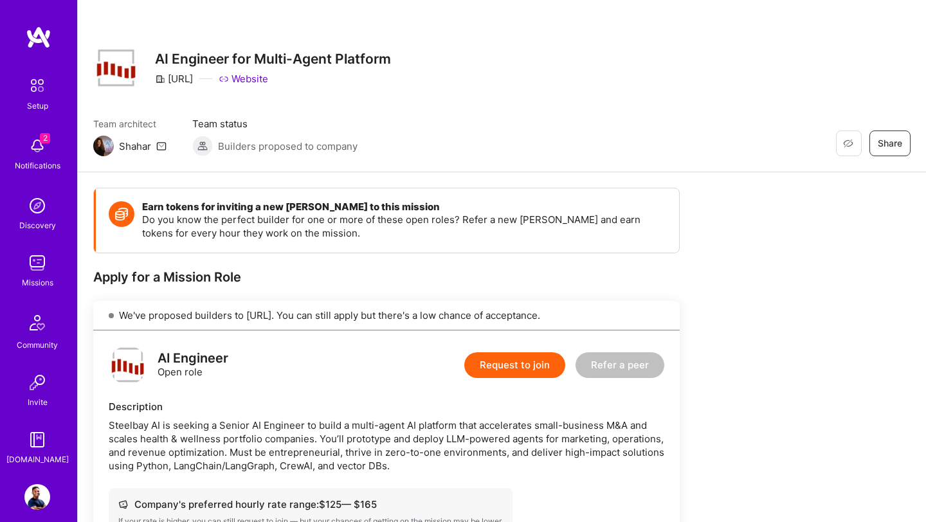
click at [35, 268] on img at bounding box center [37, 263] width 26 height 26
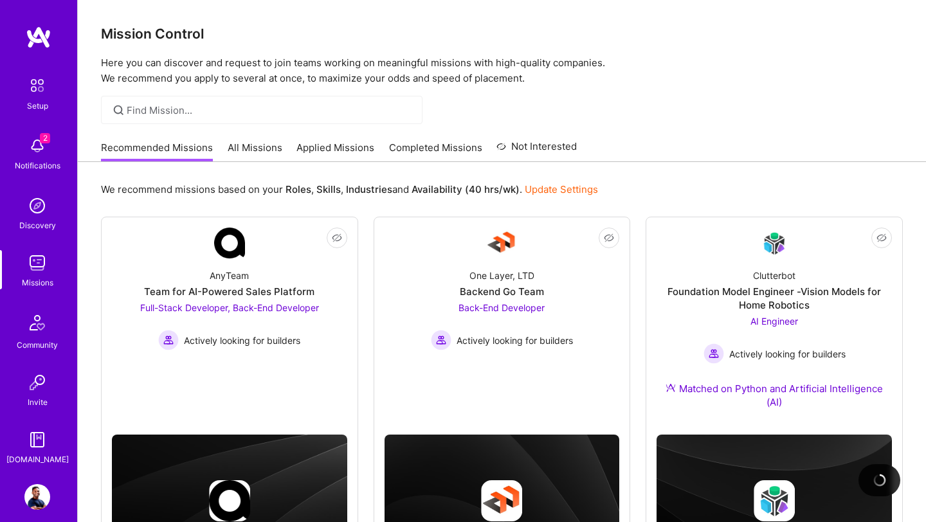
click at [354, 153] on link "Applied Missions" at bounding box center [335, 151] width 78 height 21
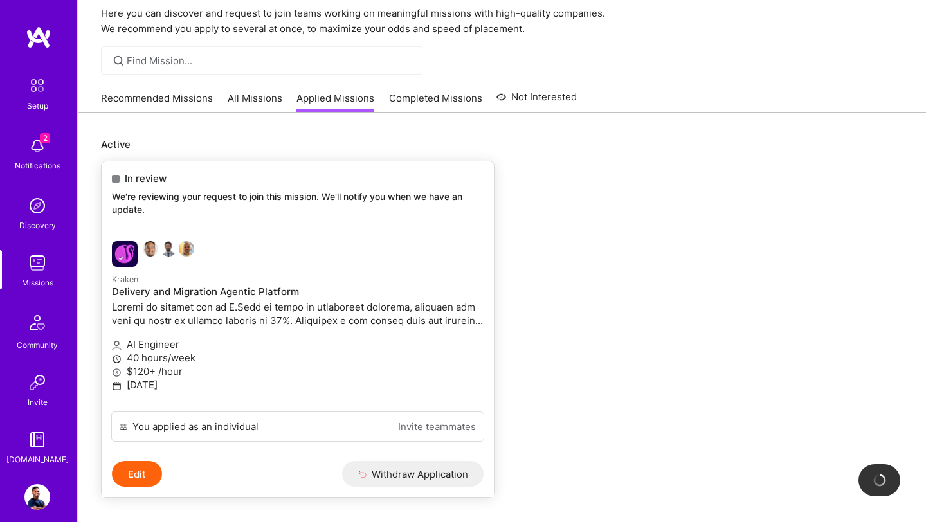
scroll to position [89, 0]
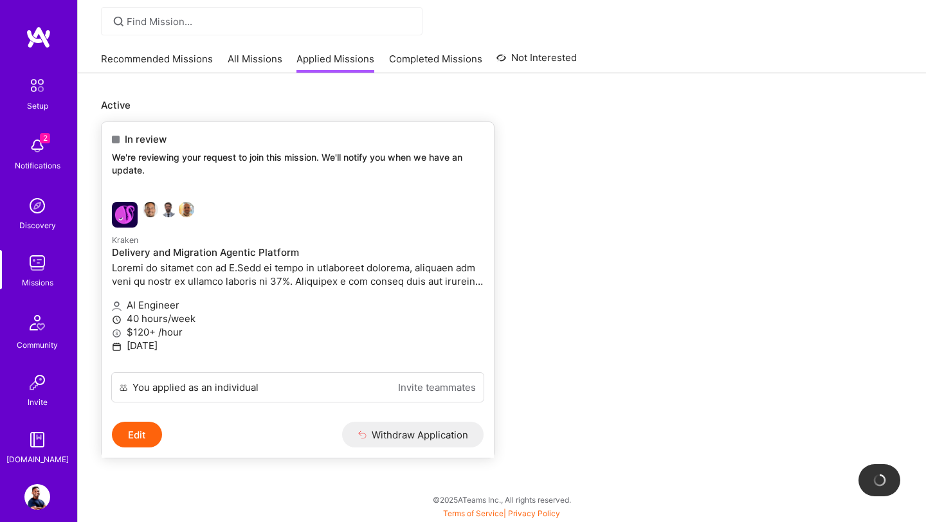
click at [237, 388] on div "You applied as an individual" at bounding box center [195, 388] width 126 height 14
click at [154, 210] on img at bounding box center [150, 209] width 15 height 15
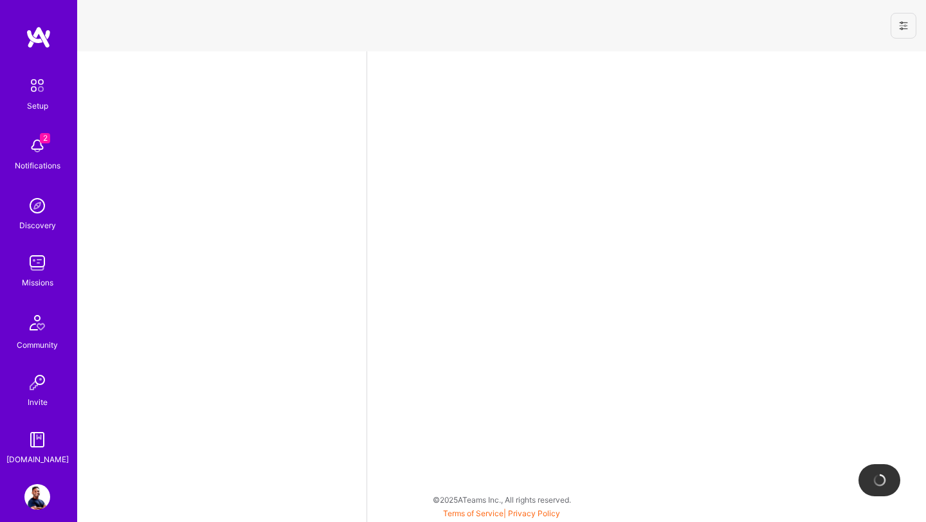
select select "US"
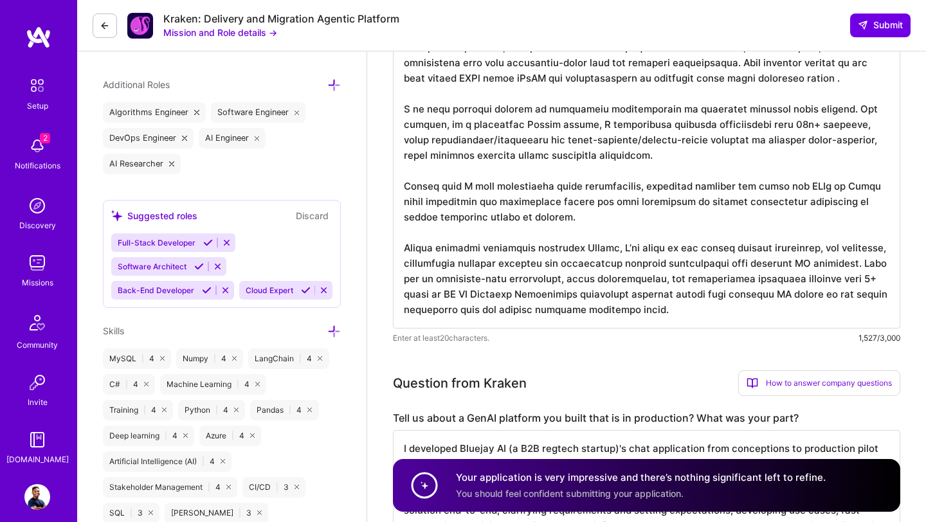
scroll to position [439, 0]
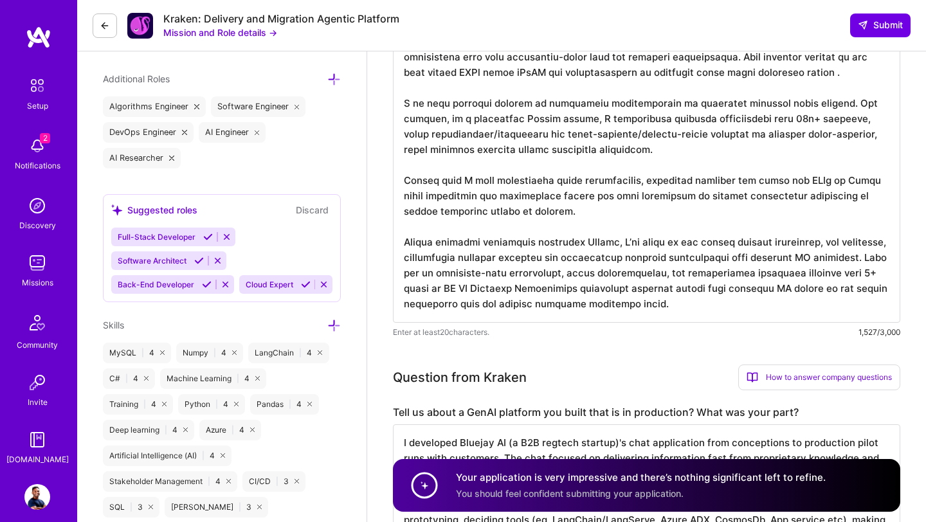
click at [433, 493] on circle at bounding box center [424, 485] width 24 height 24
click at [522, 228] on textarea at bounding box center [646, 158] width 507 height 329
click at [497, 164] on textarea at bounding box center [646, 158] width 507 height 329
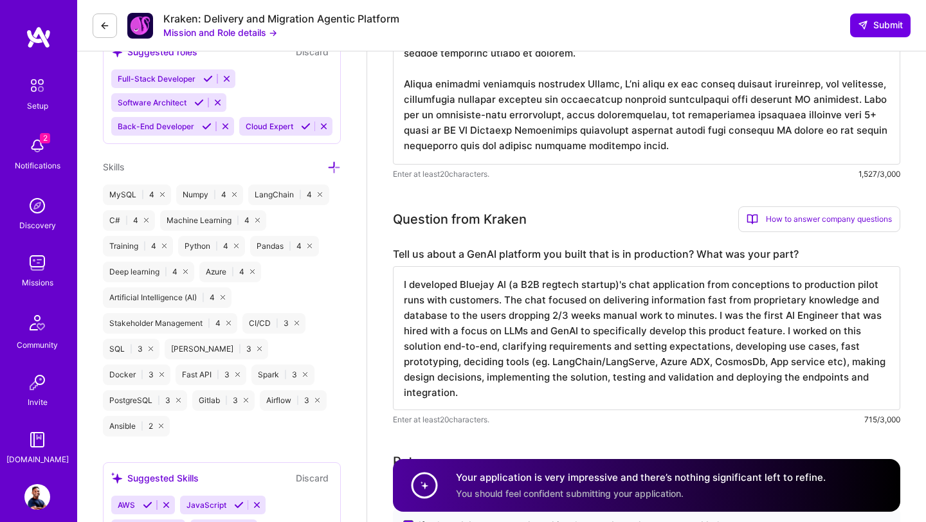
scroll to position [598, 0]
click at [35, 443] on img at bounding box center [37, 440] width 26 height 26
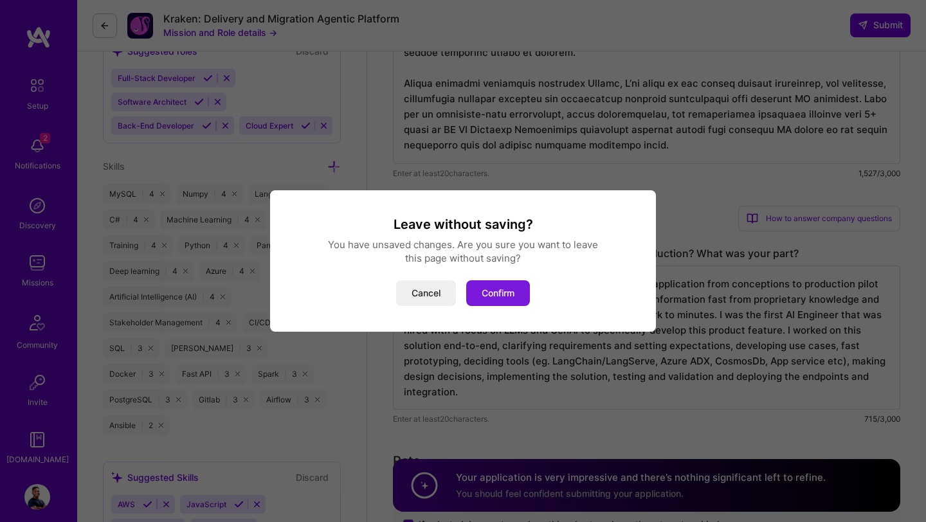
click at [518, 292] on button "Confirm" at bounding box center [498, 293] width 64 height 26
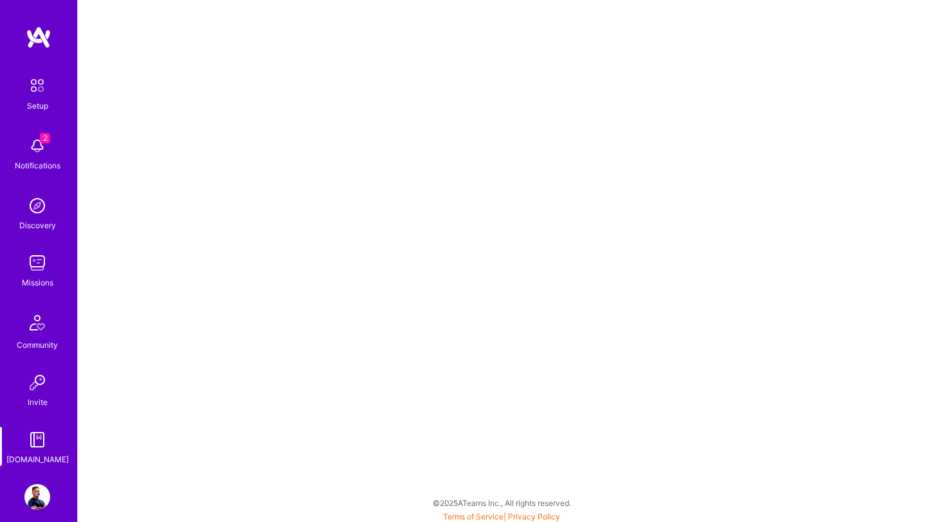
click at [40, 505] on img at bounding box center [37, 497] width 26 height 26
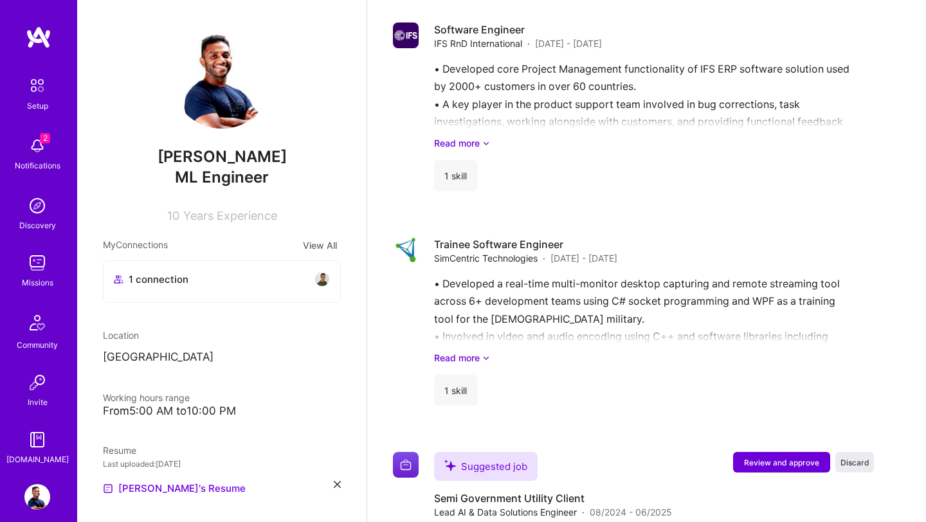
scroll to position [3720, 0]
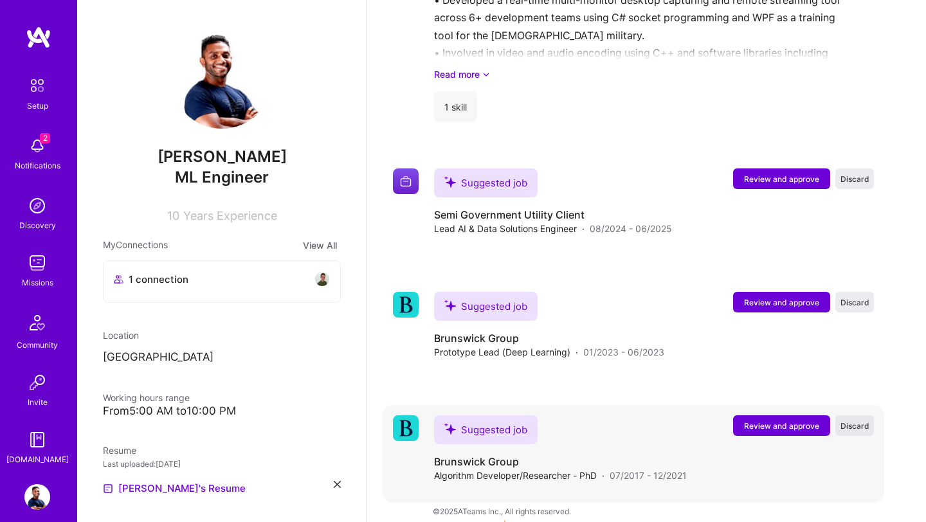
click at [860, 421] on span "Discard" at bounding box center [854, 426] width 29 height 11
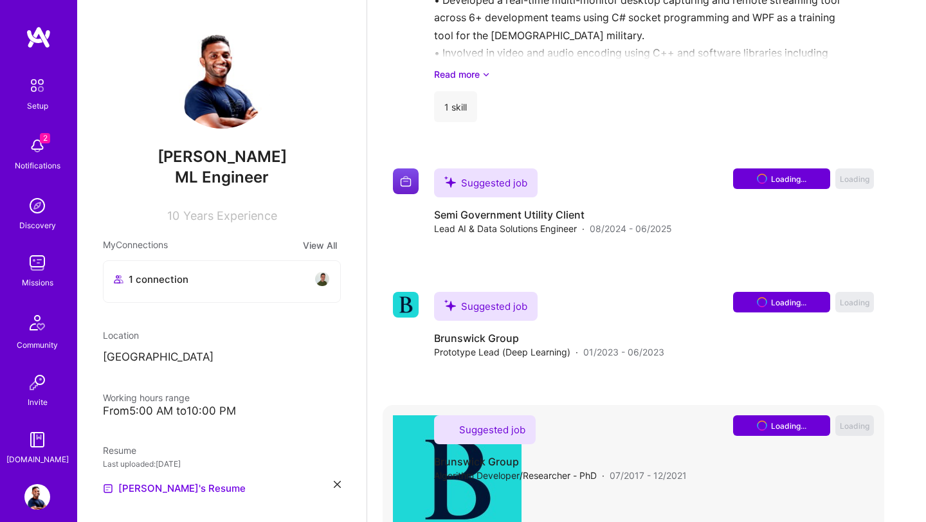
scroll to position [3596, 0]
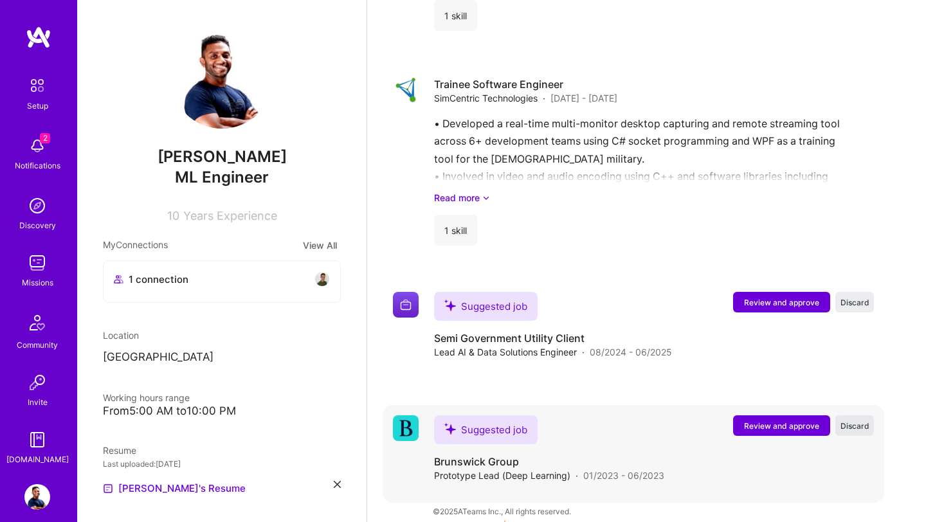
click at [858, 421] on span "Discard" at bounding box center [854, 426] width 29 height 11
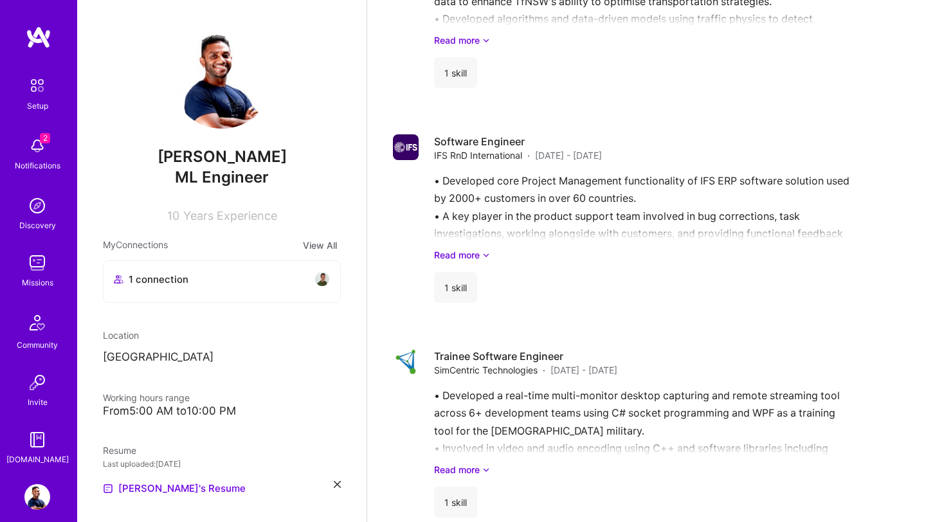
scroll to position [3473, 0]
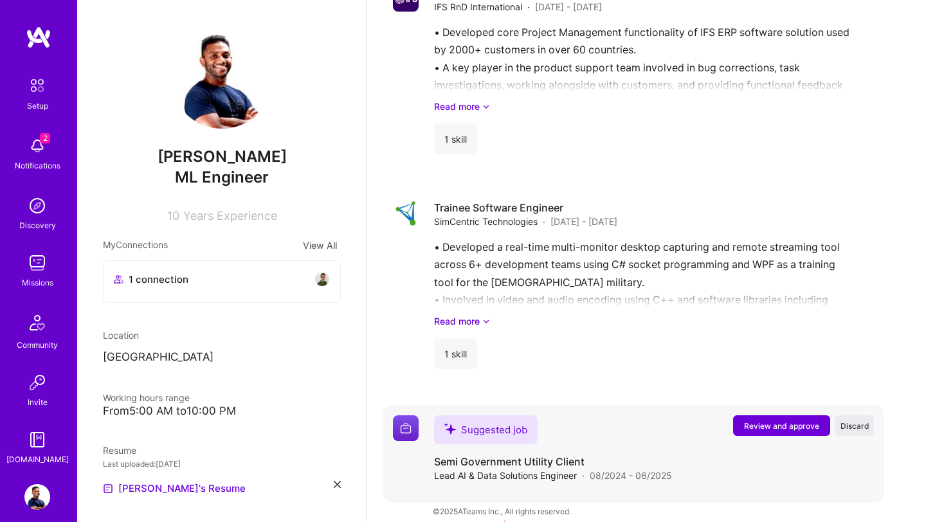
click at [509, 469] on span "Lead AI & Data Solutions Engineer" at bounding box center [505, 476] width 143 height 14
click at [756, 421] on span "Review and approve" at bounding box center [781, 426] width 75 height 11
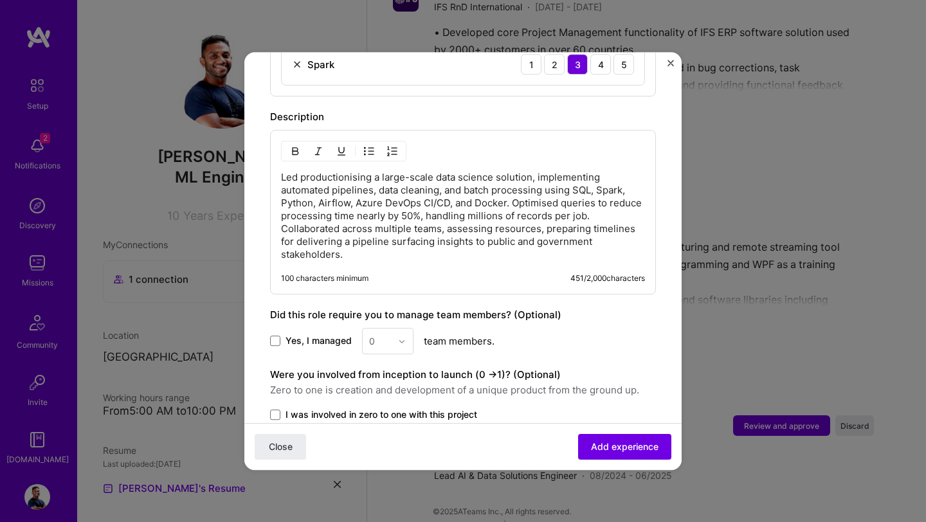
scroll to position [778, 0]
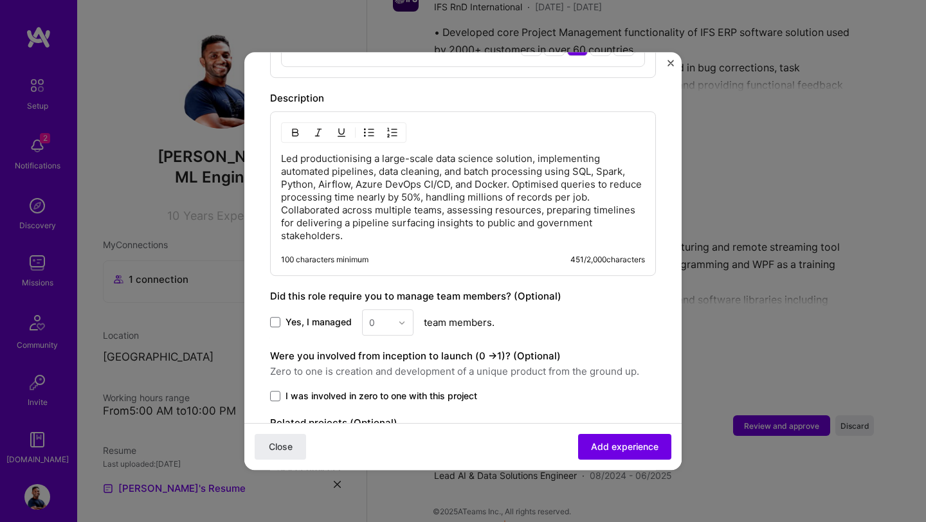
click at [454, 159] on p "Led productionising a large-scale data science solution, implementing automated…" at bounding box center [463, 197] width 364 height 90
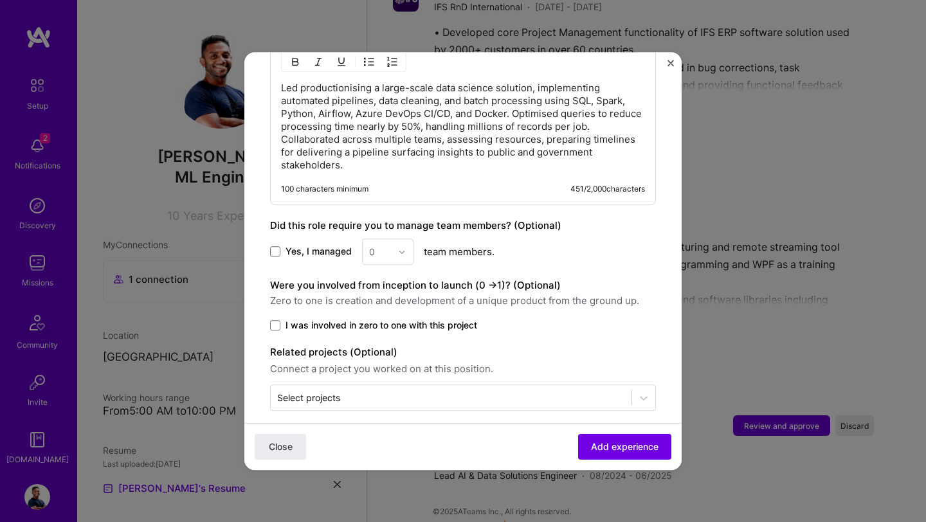
click at [670, 62] on img "Close" at bounding box center [670, 63] width 6 height 6
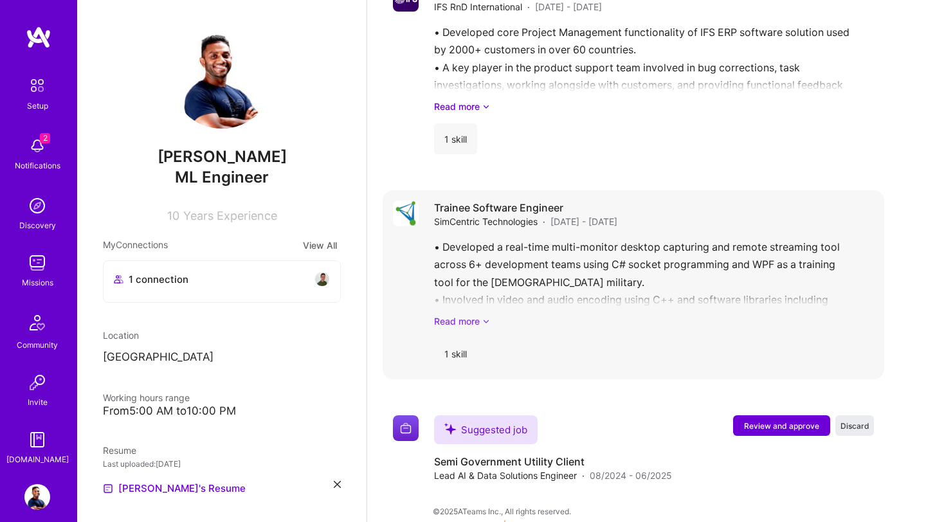
click at [487, 314] on icon at bounding box center [486, 321] width 8 height 14
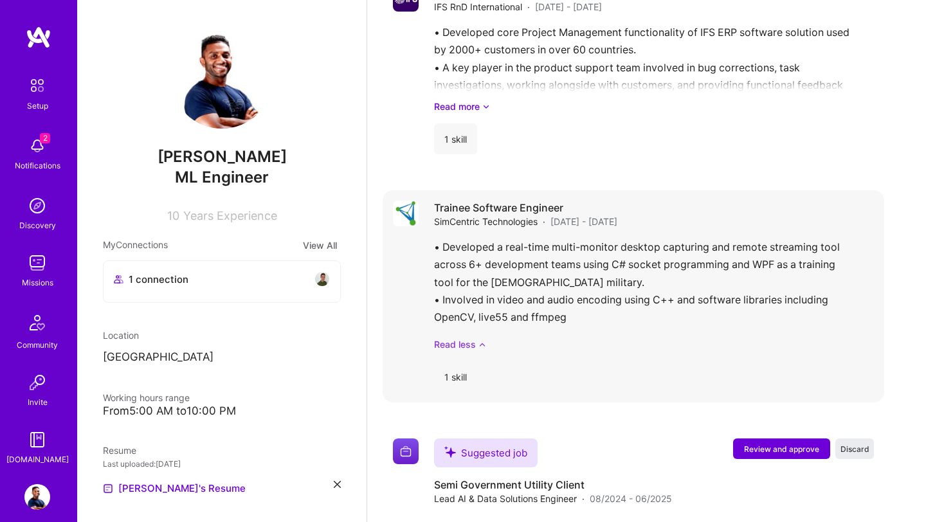
scroll to position [3496, 0]
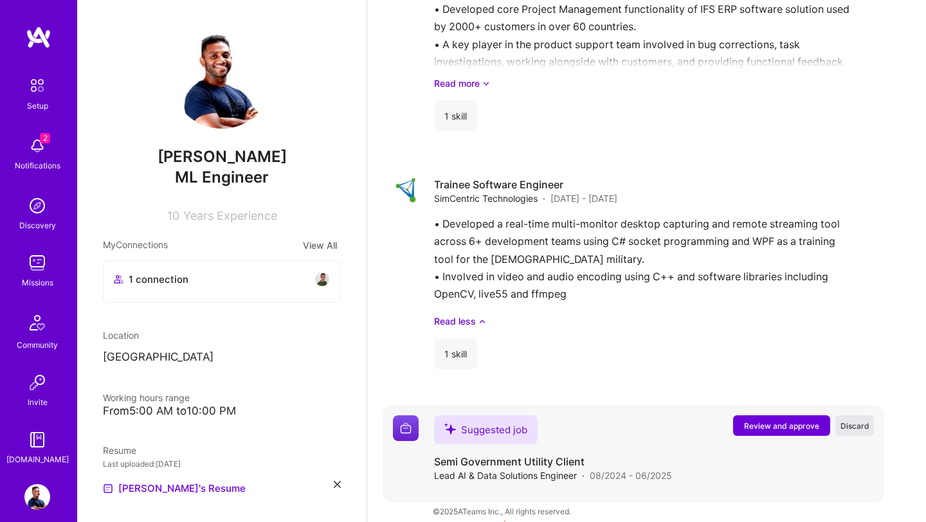
click at [854, 421] on span "Discard" at bounding box center [854, 426] width 29 height 11
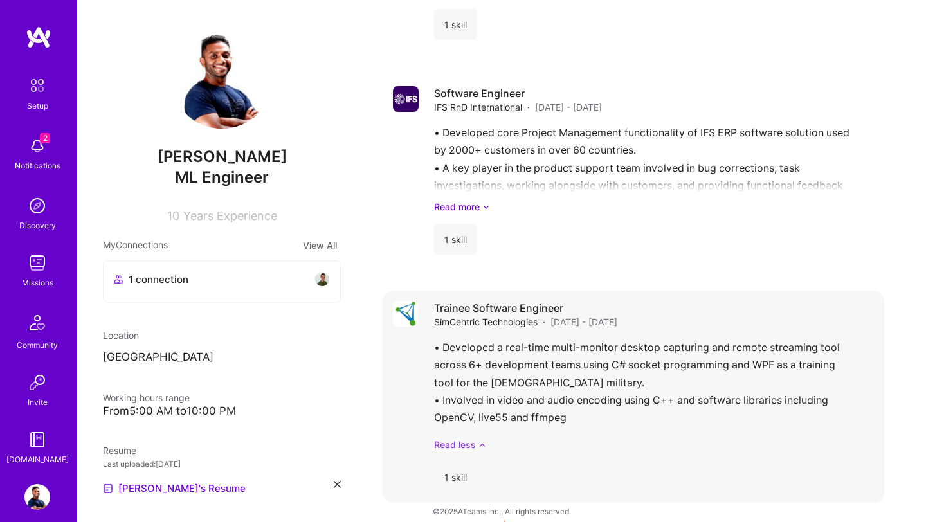
scroll to position [3370, 0]
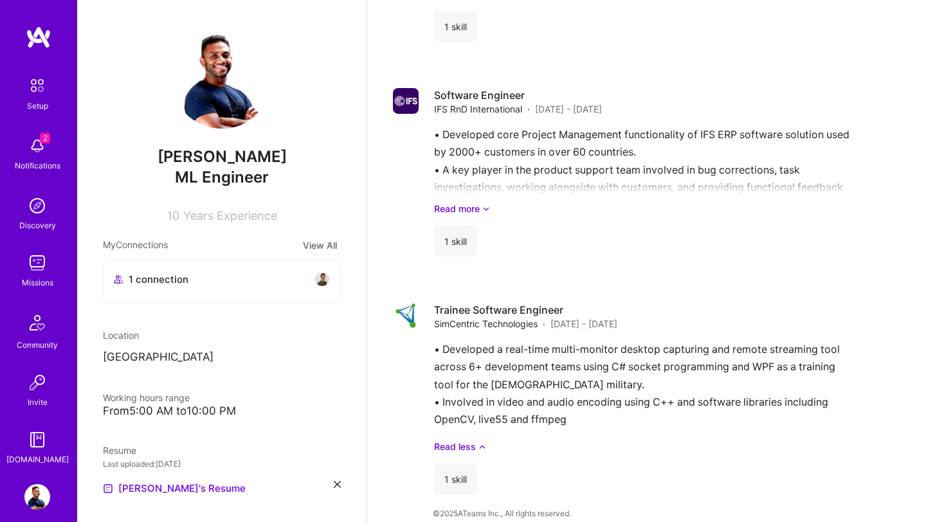
click at [229, 79] on img at bounding box center [221, 77] width 103 height 103
click at [488, 202] on icon at bounding box center [486, 209] width 8 height 14
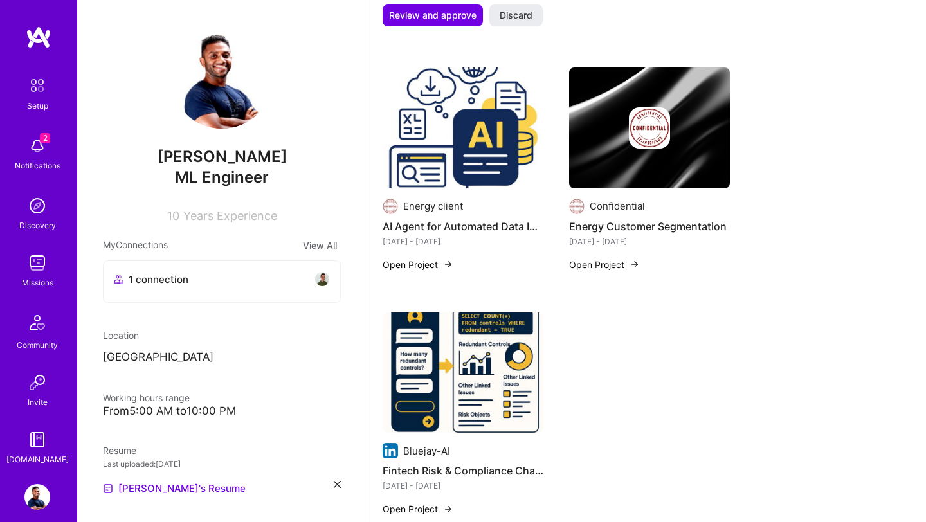
scroll to position [1472, 0]
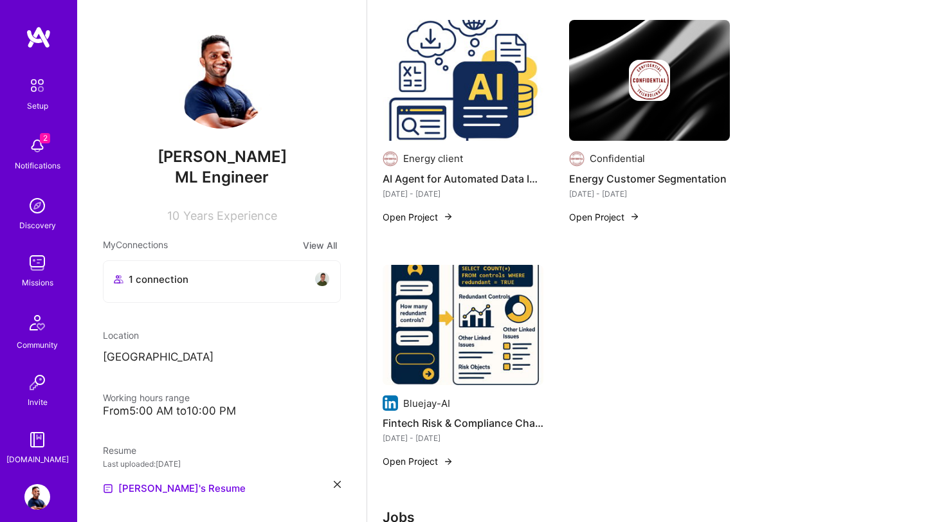
click at [33, 144] on img at bounding box center [37, 146] width 26 height 26
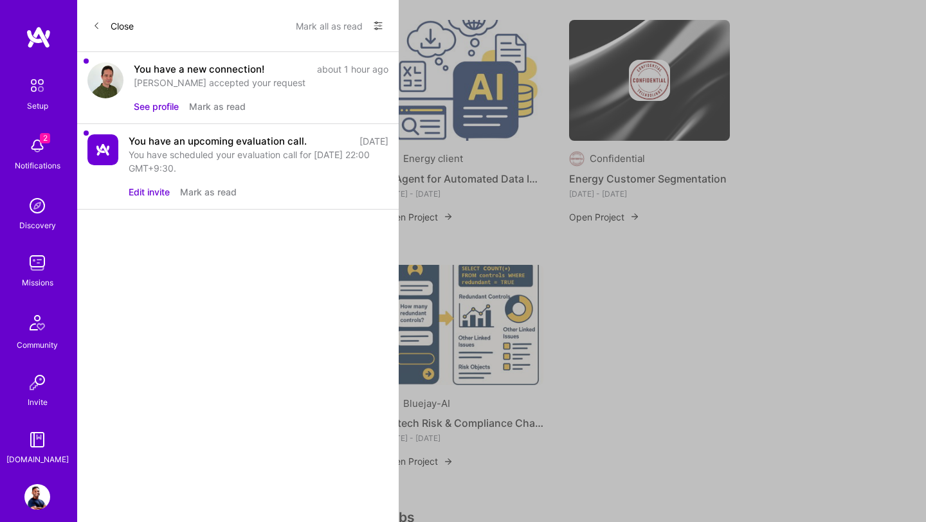
click at [100, 79] on img at bounding box center [105, 80] width 36 height 36
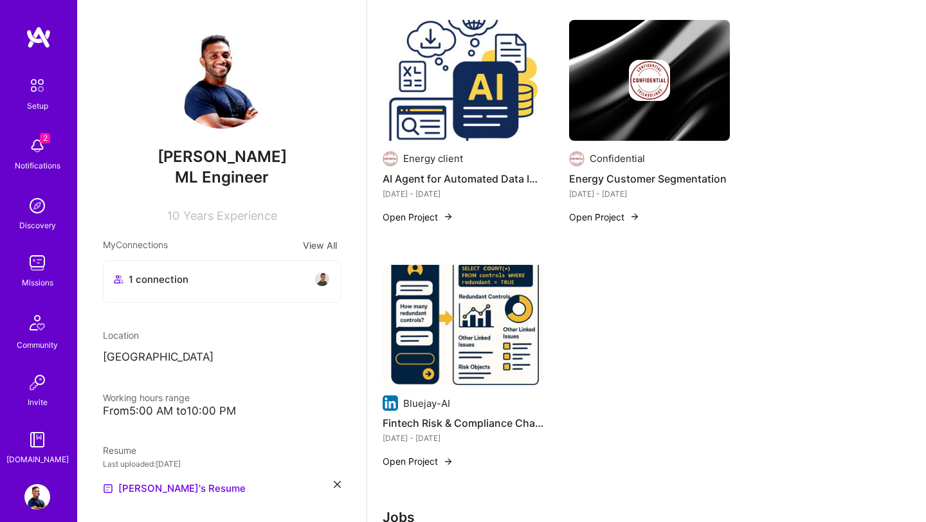
click at [645, 368] on div "2 Setup 2 Notifications Discovery Missions Community Invite A.Guide Profile Clo…" at bounding box center [463, 489] width 926 height 3923
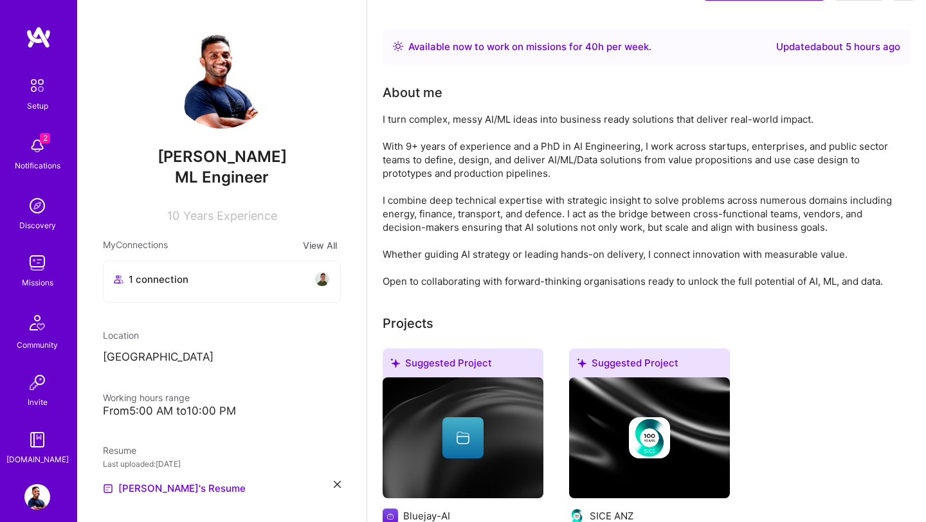
scroll to position [0, 0]
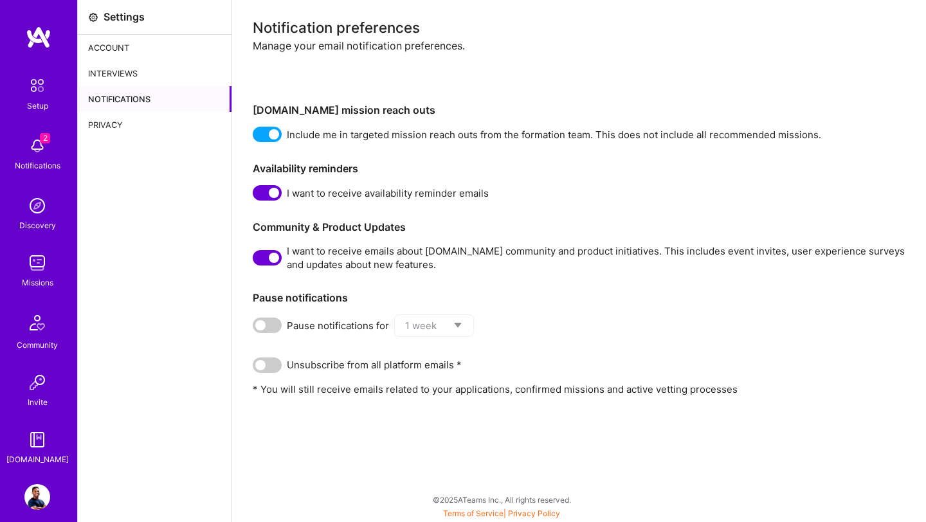
click at [108, 129] on div "Privacy" at bounding box center [155, 125] width 154 height 26
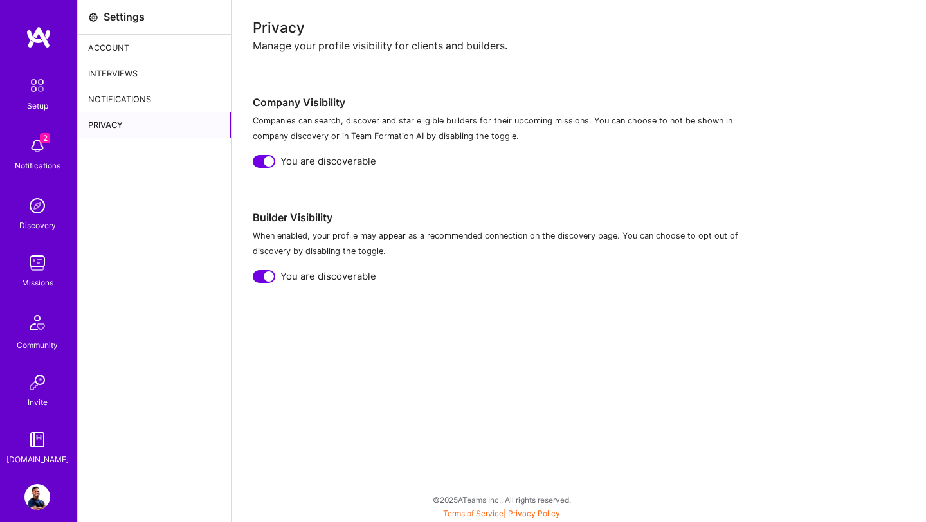
click at [117, 98] on div "Notifications" at bounding box center [155, 99] width 154 height 26
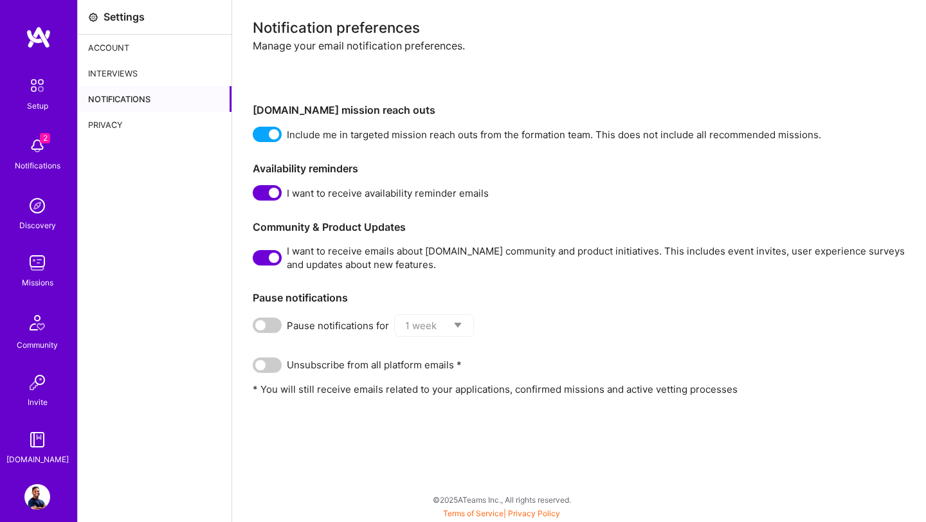
click at [111, 73] on div "Interviews" at bounding box center [155, 73] width 154 height 26
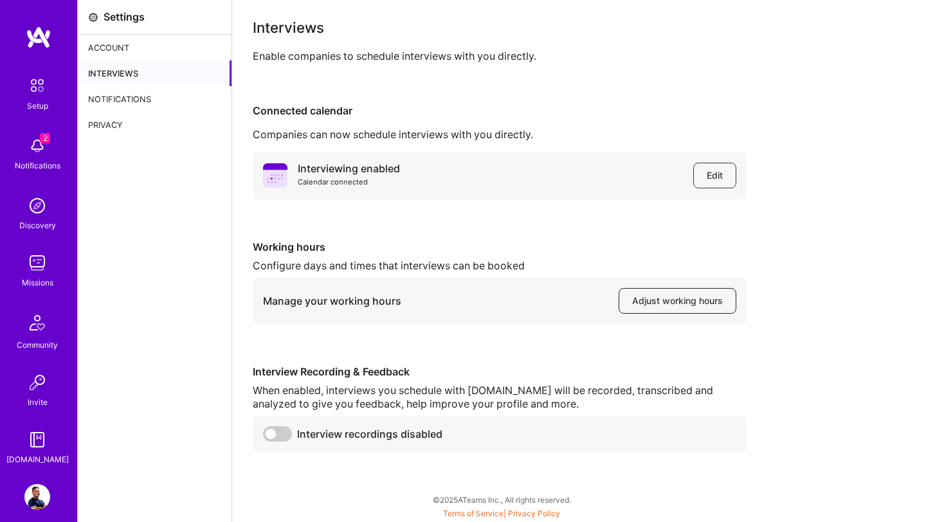
click at [651, 304] on span "Adjust working hours" at bounding box center [677, 300] width 91 height 13
click at [826, 254] on div "Interviewing enabled Calendar connected Edit Working hours Configure days and t…" at bounding box center [579, 302] width 653 height 300
click at [276, 430] on span at bounding box center [277, 433] width 29 height 15
click at [266, 437] on input "checkbox" at bounding box center [266, 437] width 0 height 0
click at [280, 435] on span at bounding box center [277, 433] width 29 height 15
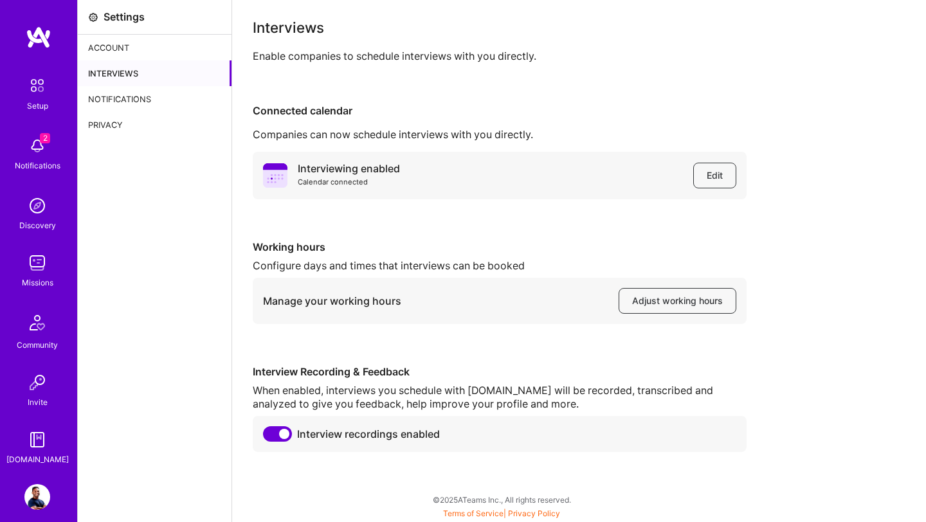
click at [271, 433] on span at bounding box center [277, 433] width 29 height 15
click at [266, 437] on input "checkbox" at bounding box center [266, 437] width 0 height 0
click at [102, 125] on div "Privacy" at bounding box center [155, 125] width 154 height 26
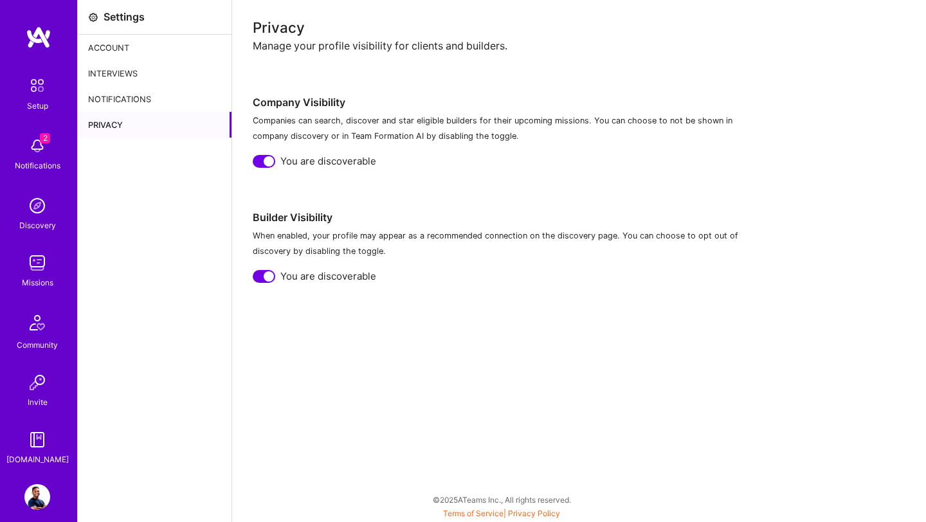
click at [35, 283] on div "Missions" at bounding box center [38, 283] width 32 height 14
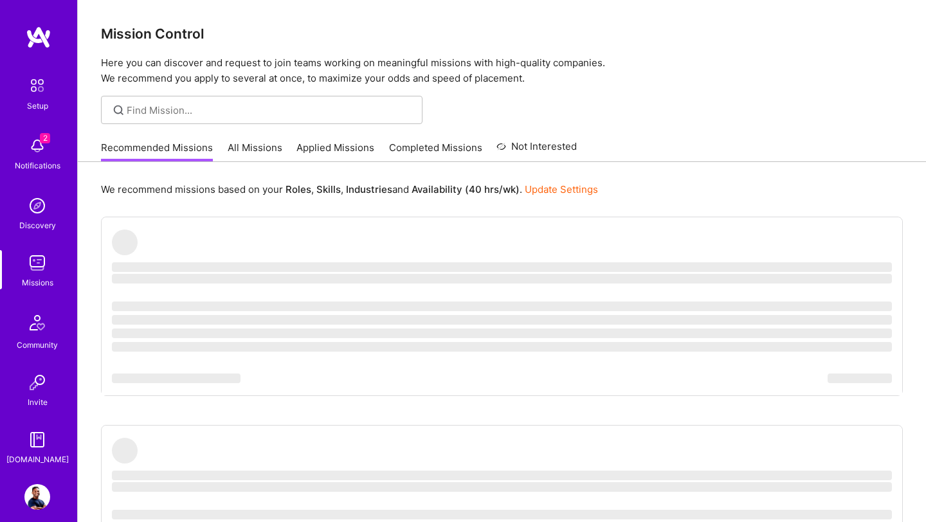
click at [322, 154] on link "Applied Missions" at bounding box center [335, 151] width 78 height 21
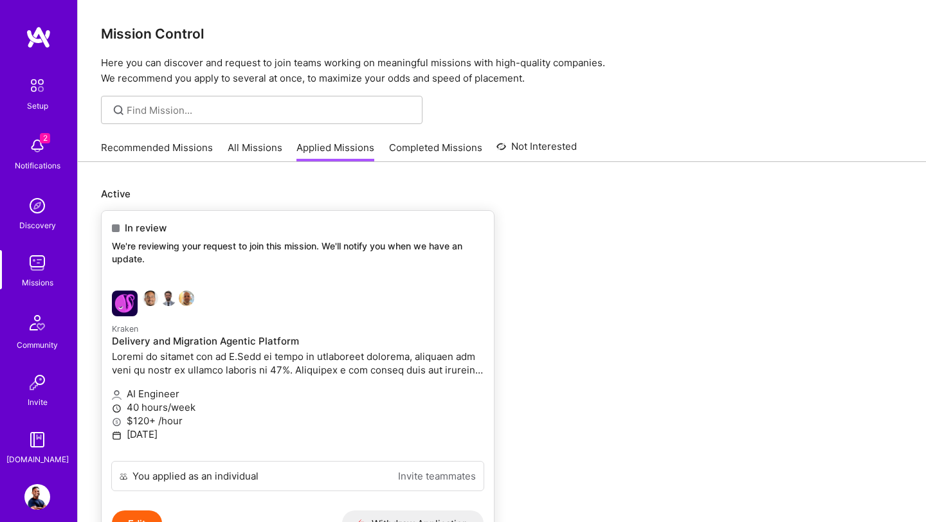
scroll to position [4, 0]
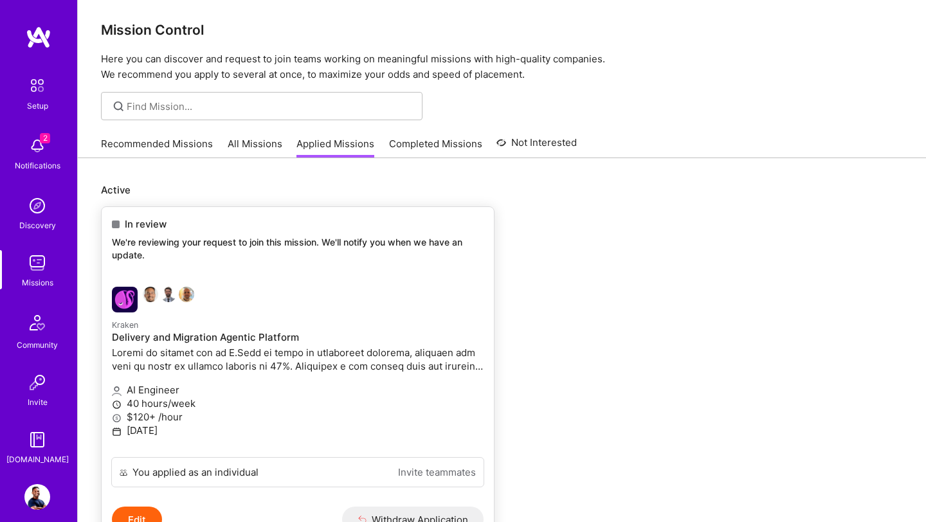
click at [179, 321] on p "Kraken" at bounding box center [298, 325] width 372 height 14
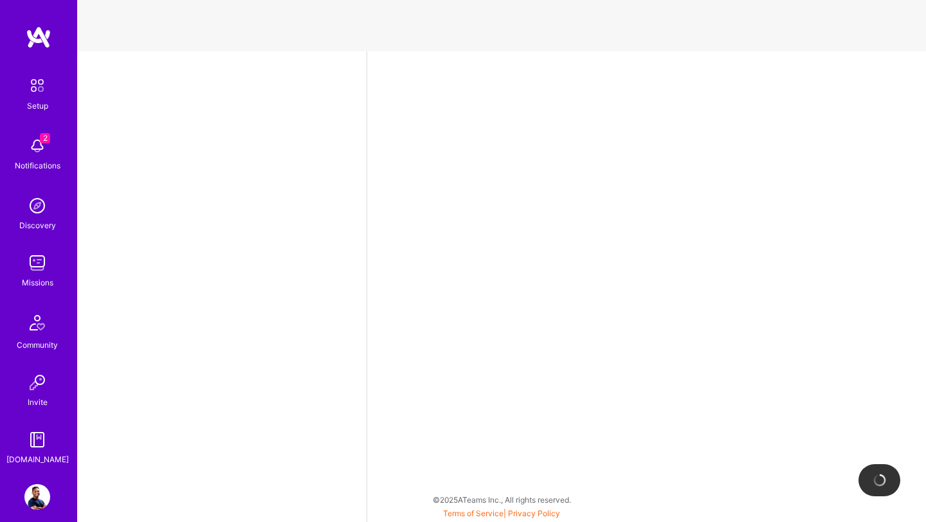
select select "US"
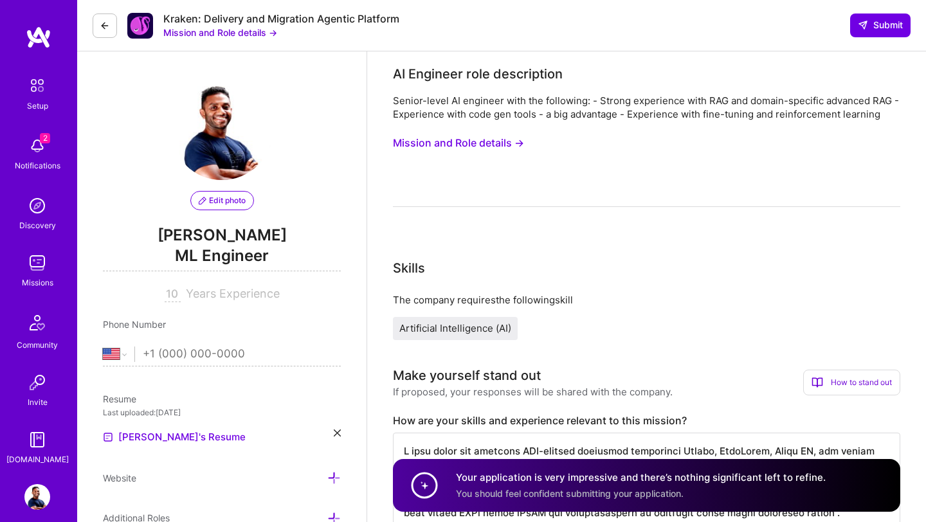
click at [255, 35] on button "Mission and Role details →" at bounding box center [220, 33] width 114 height 14
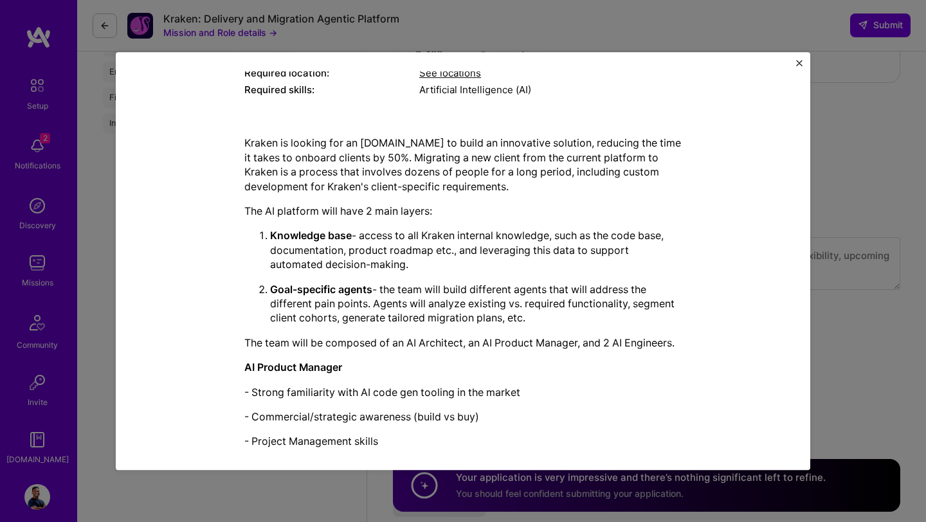
scroll to position [343, 0]
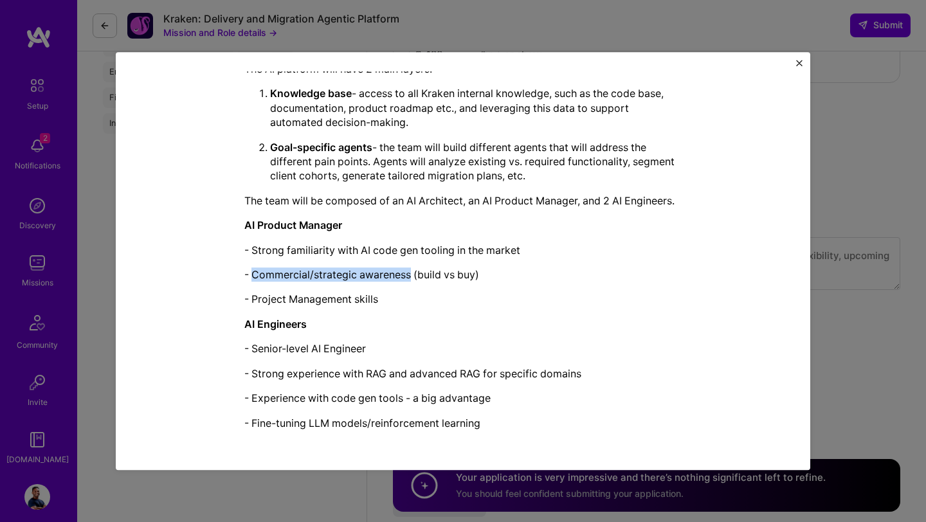
drag, startPoint x: 253, startPoint y: 276, endPoint x: 409, endPoint y: 272, distance: 155.6
click at [410, 273] on p "- Commercial/strategic awareness (build vs buy)" at bounding box center [462, 274] width 437 height 14
click at [409, 272] on p "- Commercial/strategic awareness (build vs buy)" at bounding box center [462, 274] width 437 height 14
click at [421, 257] on div "Kraken is looking for an A.Team to build an innovative solution, reducing the t…" at bounding box center [462, 212] width 437 height 437
click at [402, 248] on p "- Strong familiarity with AI code gen tooling in the market" at bounding box center [462, 250] width 437 height 14
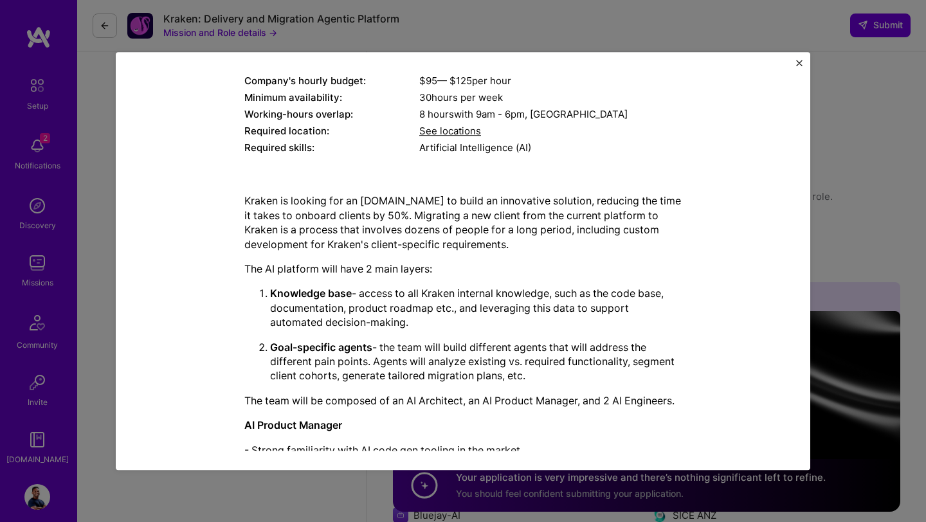
scroll to position [0, 0]
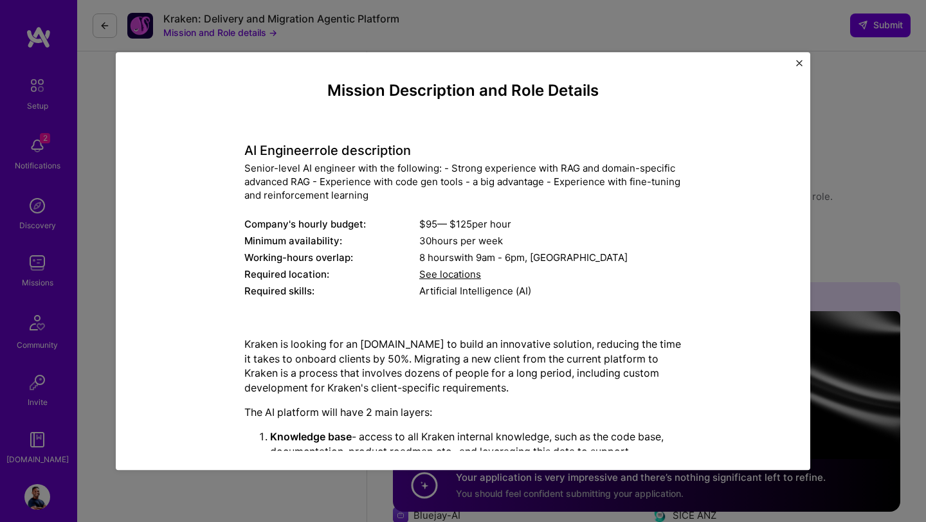
click at [443, 277] on span "See locations" at bounding box center [450, 275] width 62 height 12
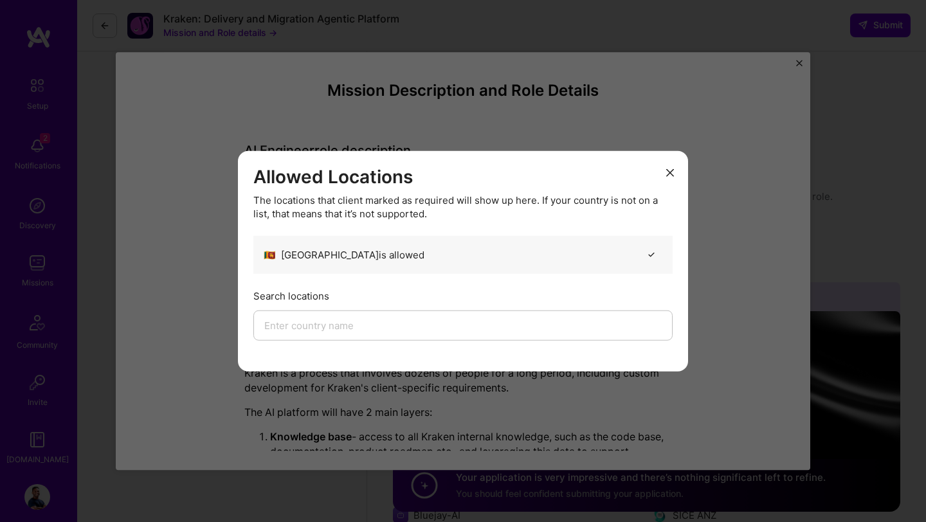
click at [666, 170] on icon "modal" at bounding box center [670, 172] width 8 height 8
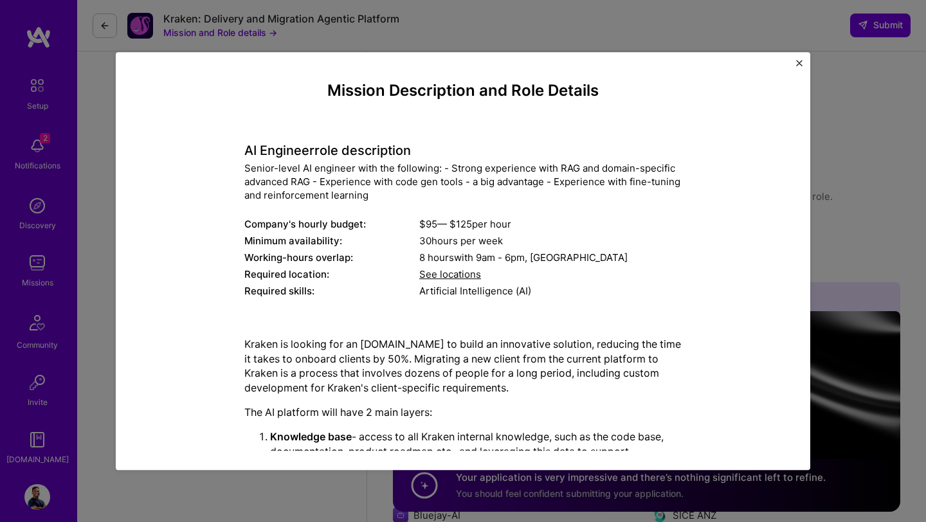
click at [797, 66] on button "Close" at bounding box center [799, 67] width 6 height 14
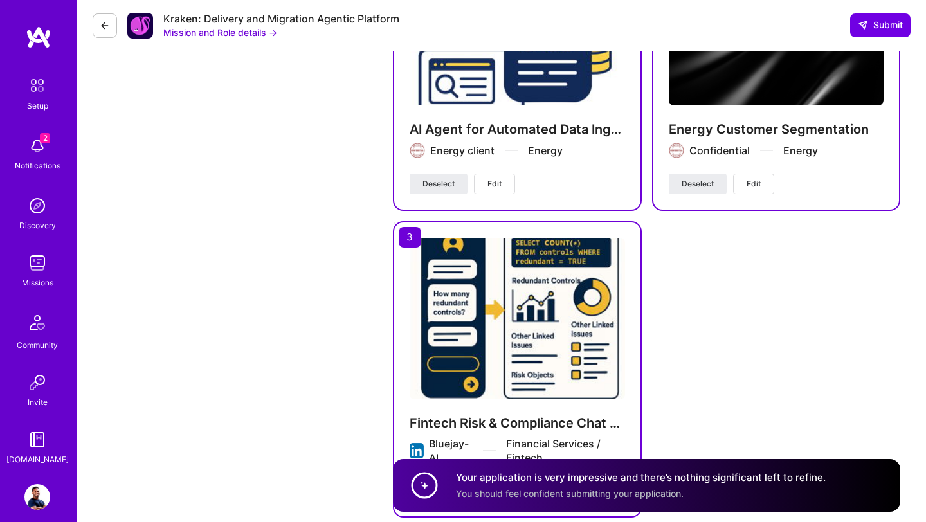
scroll to position [3312, 0]
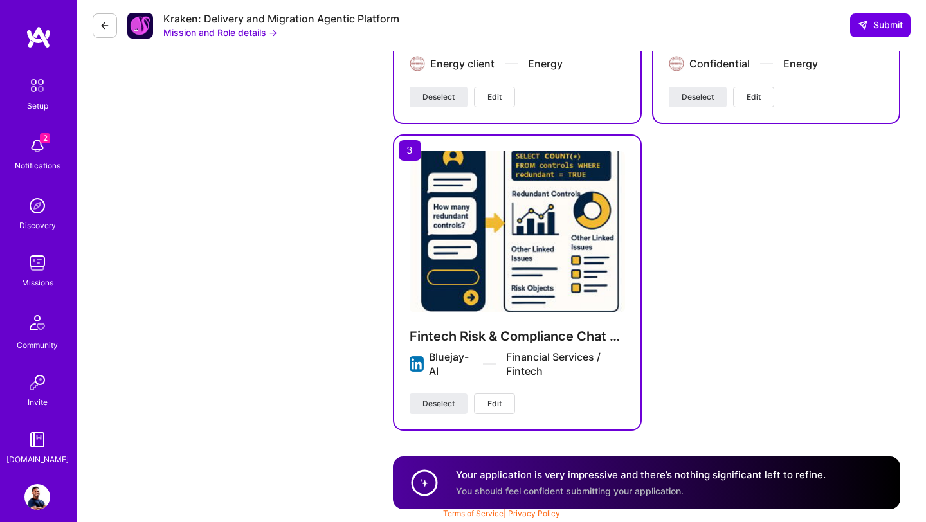
click at [45, 145] on img at bounding box center [37, 146] width 26 height 26
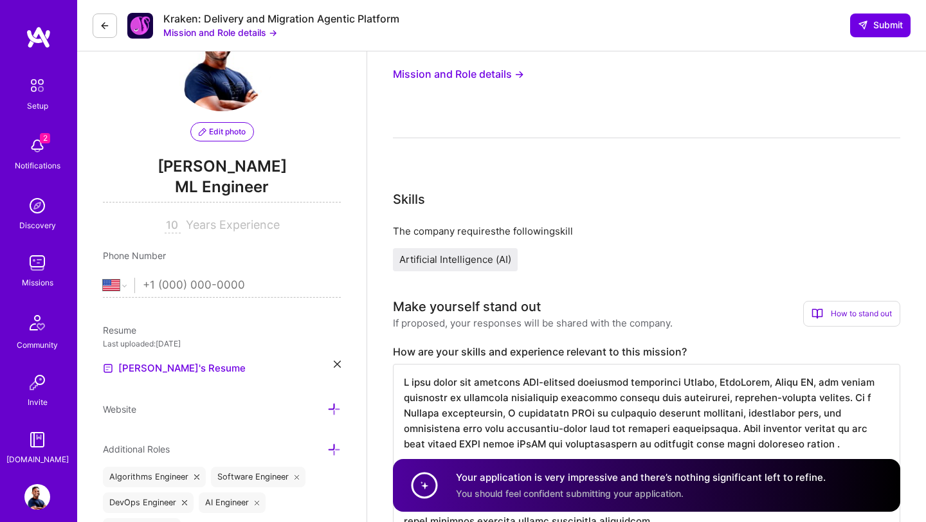
scroll to position [0, 0]
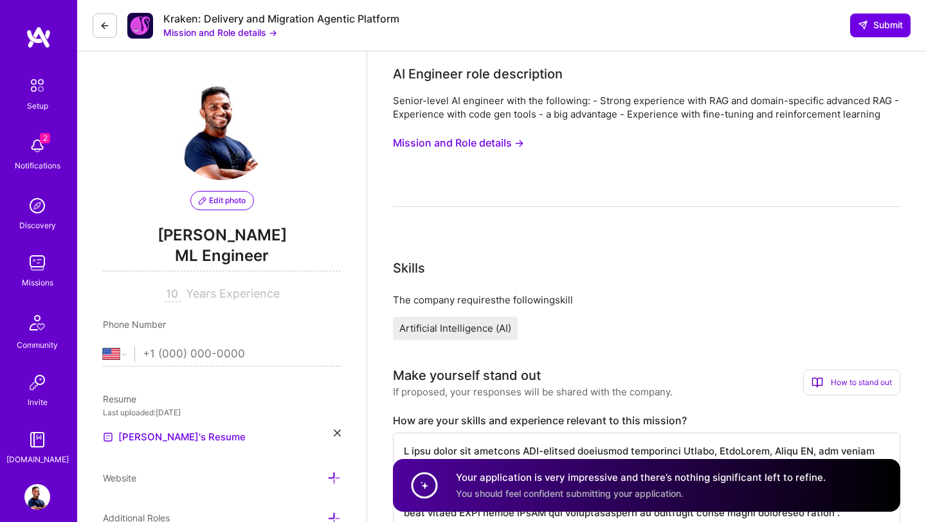
click at [227, 142] on img at bounding box center [221, 128] width 103 height 103
click at [110, 26] on button at bounding box center [105, 26] width 24 height 24
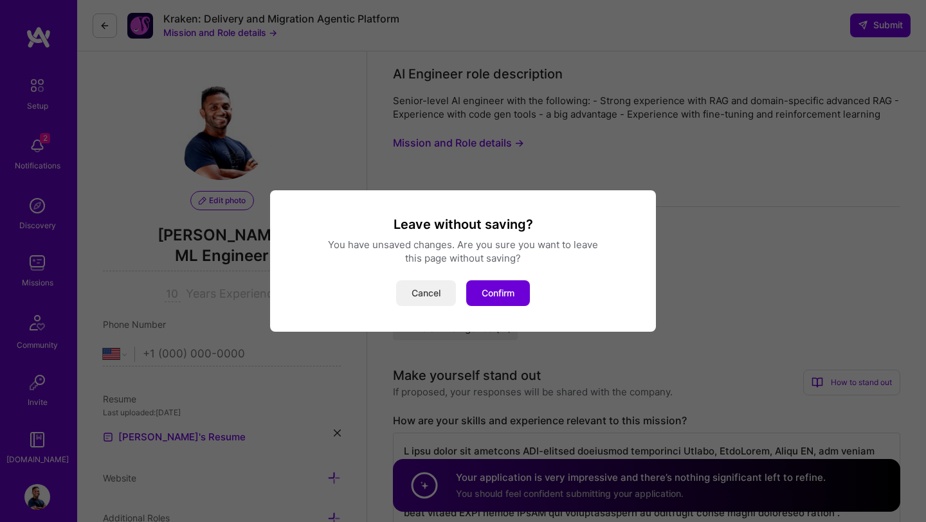
click at [440, 296] on button "Cancel" at bounding box center [426, 293] width 60 height 26
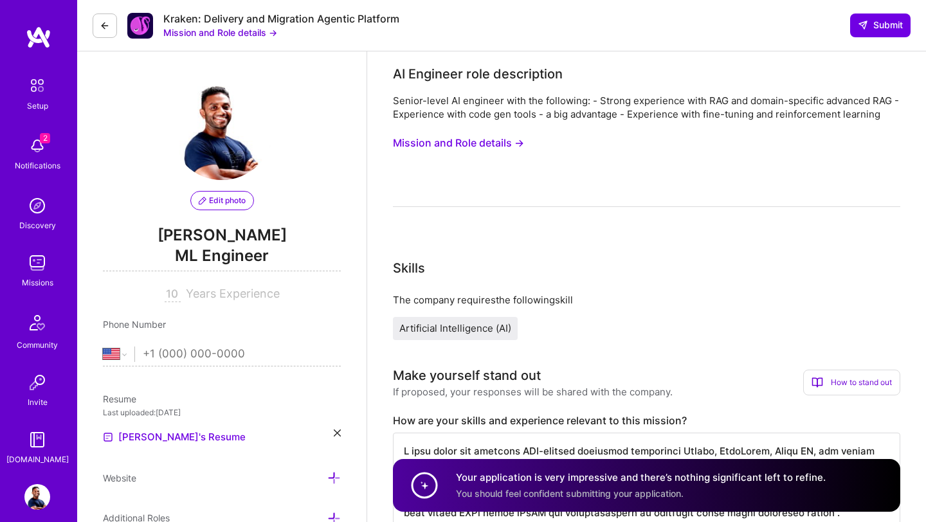
click at [98, 21] on button at bounding box center [105, 26] width 24 height 24
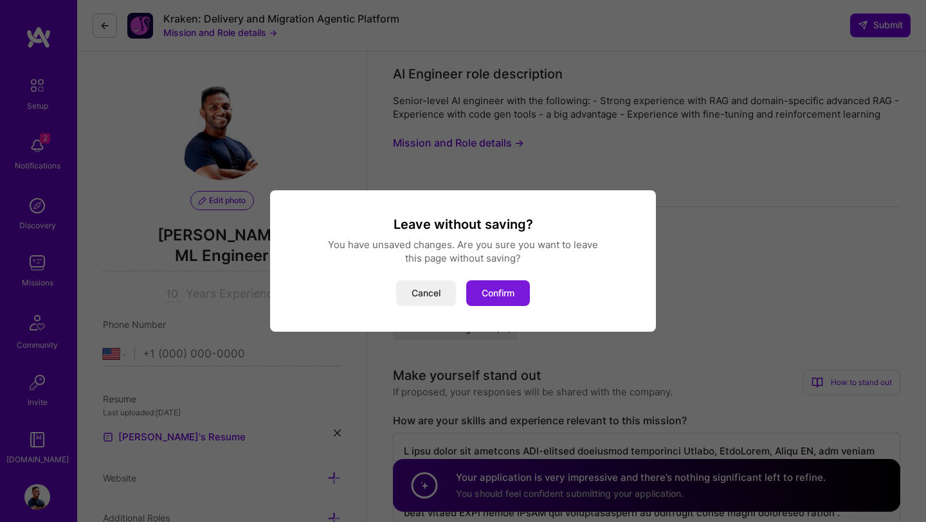
click at [505, 298] on button "Confirm" at bounding box center [498, 293] width 64 height 26
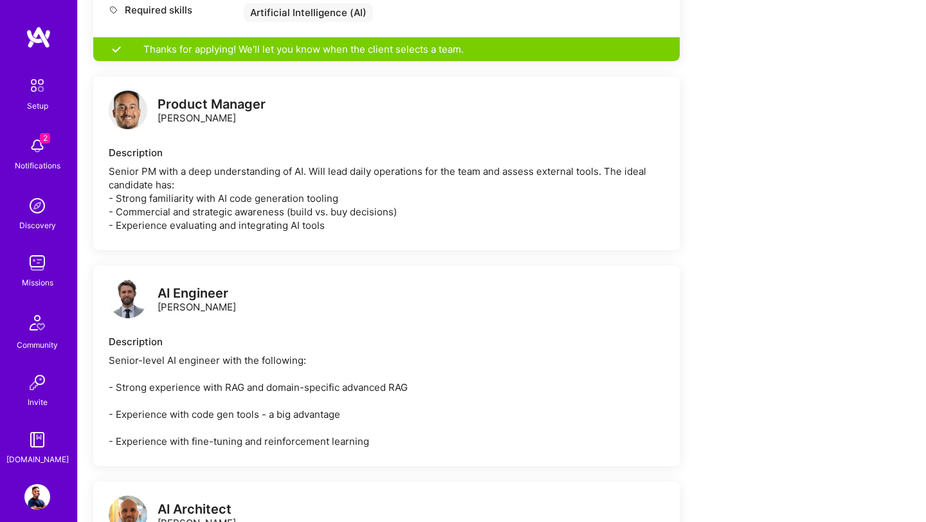
scroll to position [656, 0]
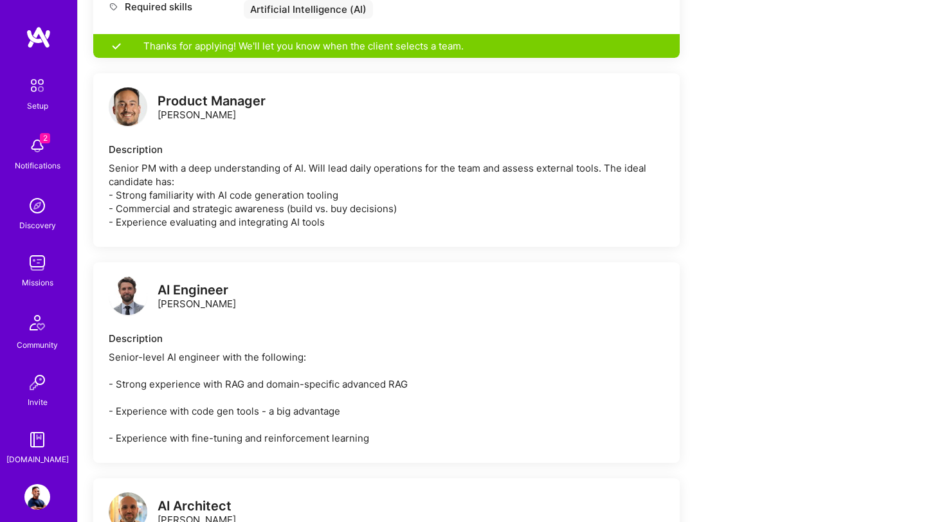
click at [122, 110] on img at bounding box center [128, 106] width 39 height 39
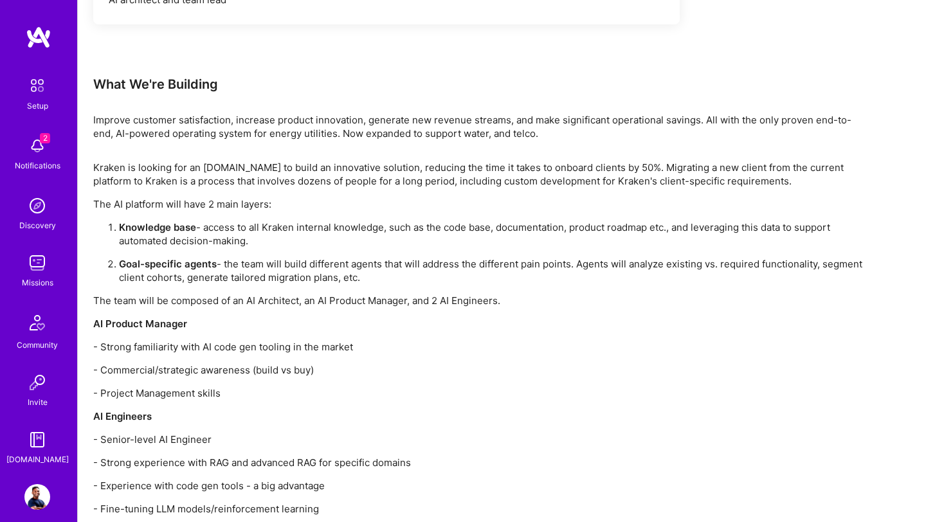
scroll to position [1263, 0]
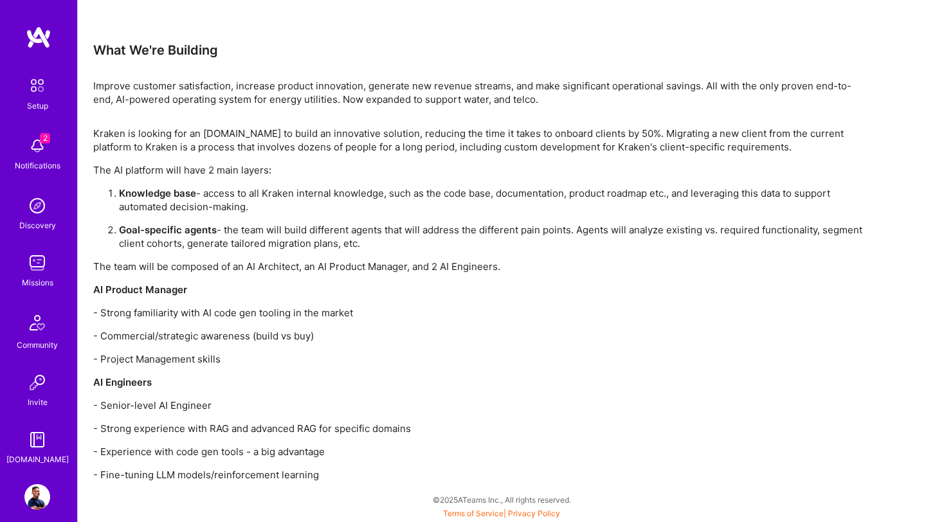
click at [36, 384] on img at bounding box center [37, 383] width 26 height 26
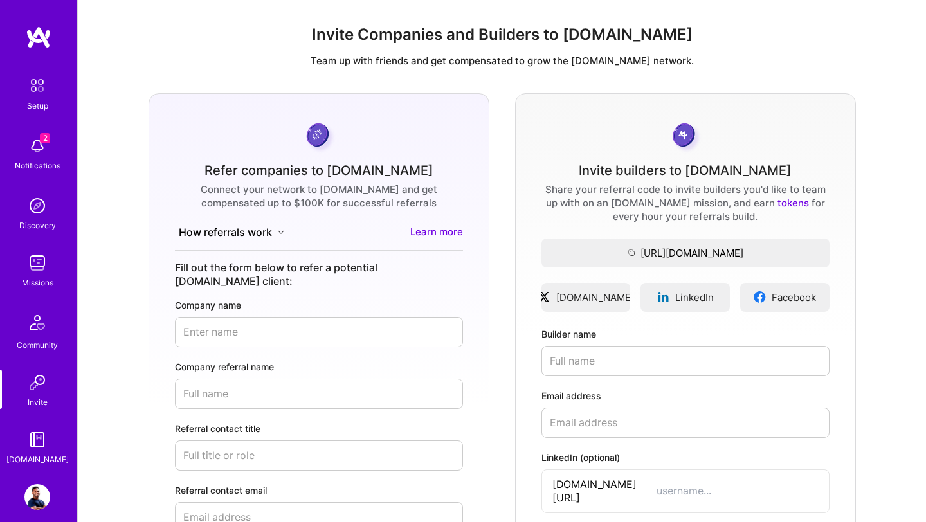
click at [42, 143] on img at bounding box center [37, 146] width 26 height 26
click at [724, 32] on div "2 Setup 2 Notifications Discovery Missions Community Invite A.Guide Profile Clo…" at bounding box center [463, 386] width 926 height 773
click at [40, 145] on img at bounding box center [37, 146] width 26 height 26
click at [621, 37] on div "2 Setup 2 Notifications Discovery Missions Community Invite A.Guide Profile Clo…" at bounding box center [463, 386] width 926 height 773
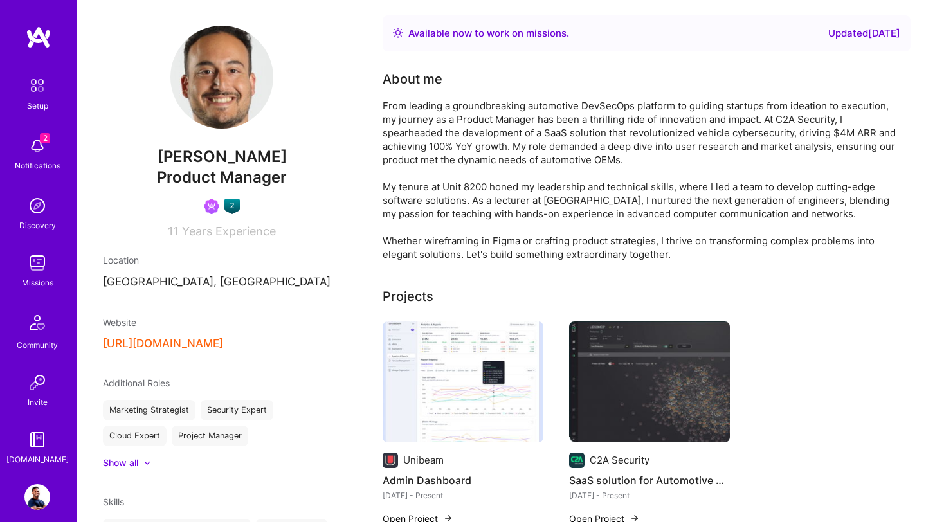
click at [223, 345] on button "https://natmeron.substack.com/" at bounding box center [163, 344] width 120 height 14
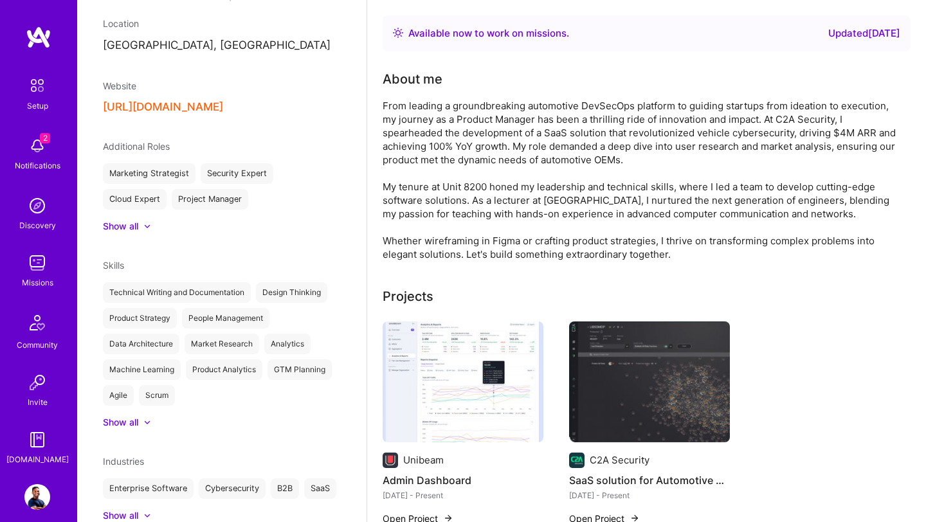
scroll to position [234, 0]
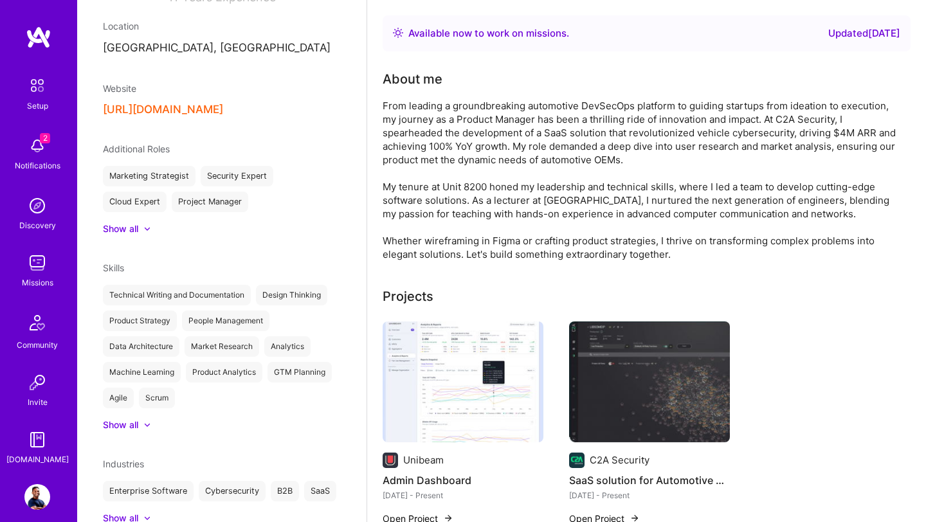
click at [148, 228] on icon at bounding box center [147, 229] width 6 height 4
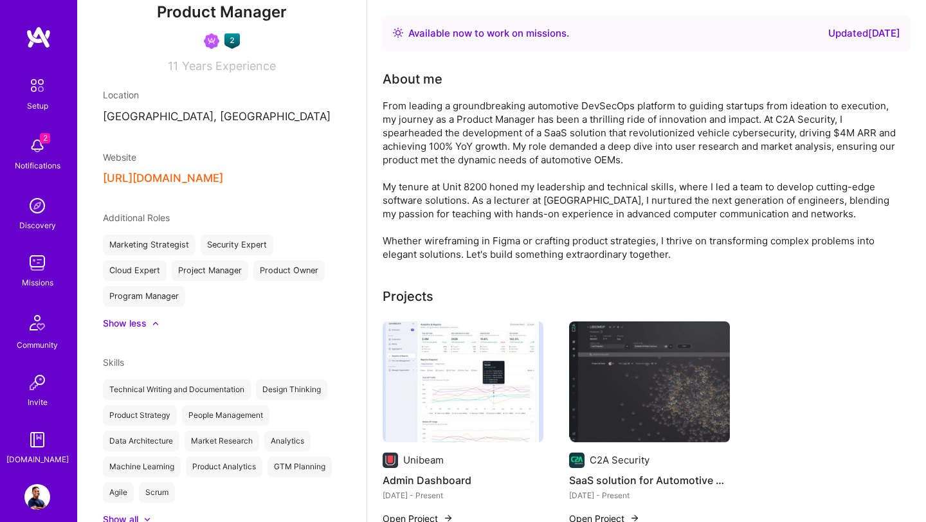
scroll to position [158, 0]
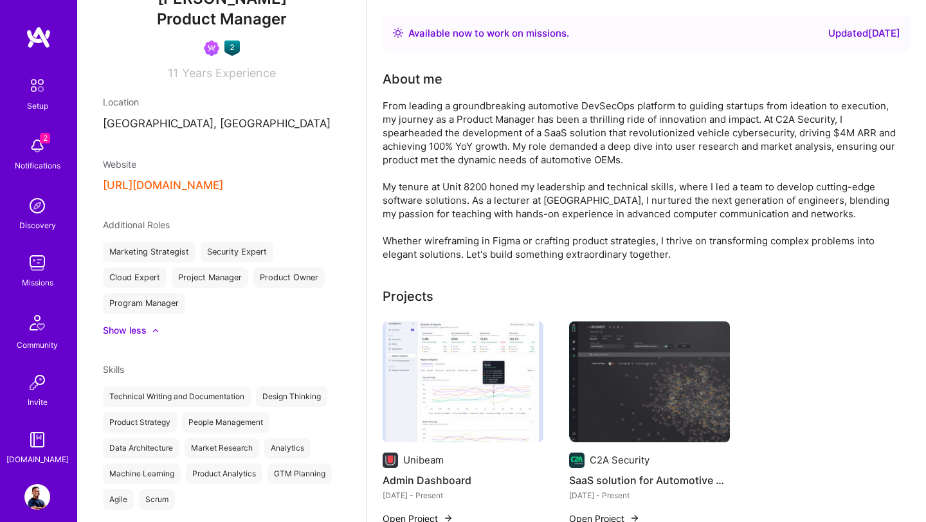
click at [39, 143] on img at bounding box center [37, 146] width 26 height 26
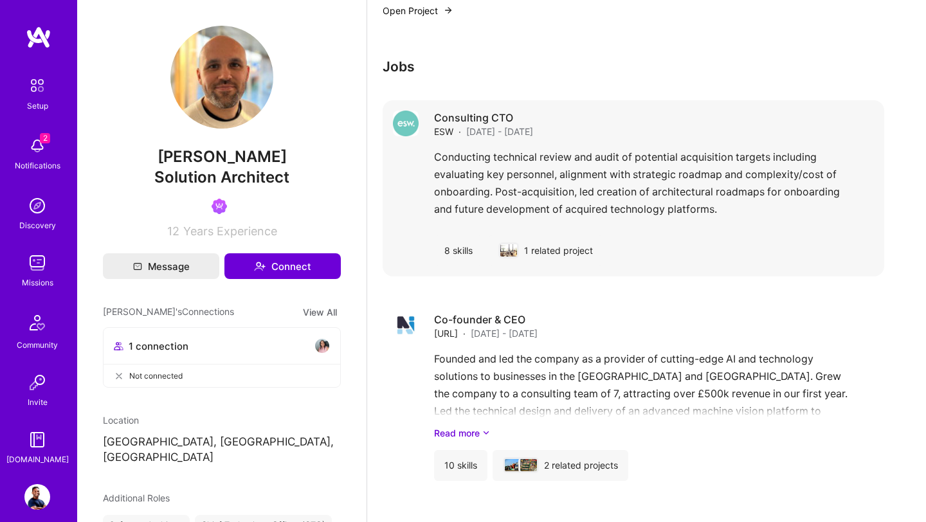
scroll to position [891, 0]
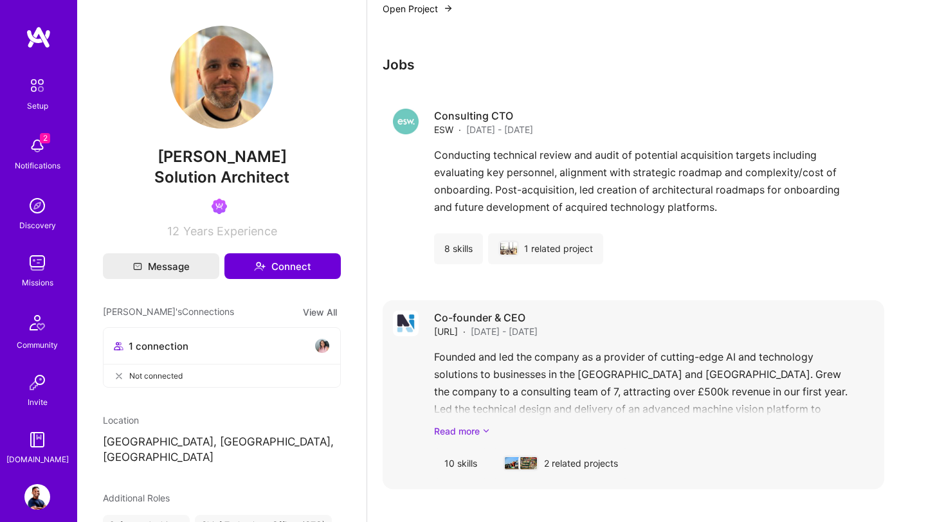
click at [479, 429] on link "Read more" at bounding box center [654, 431] width 440 height 14
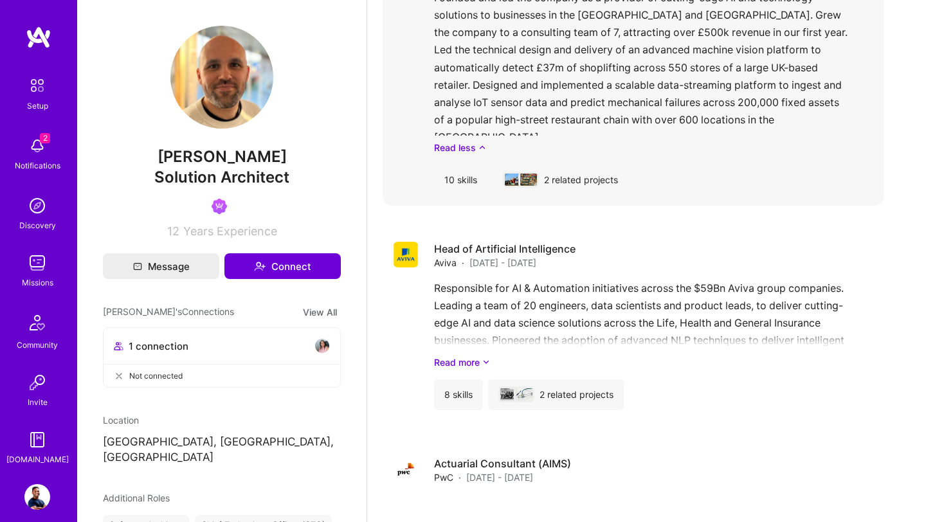
scroll to position [1394, 0]
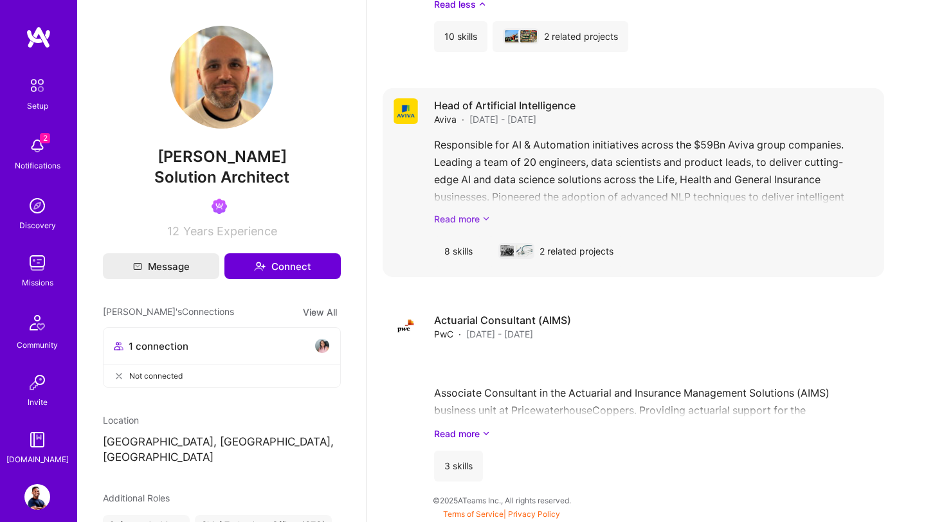
click at [484, 219] on icon at bounding box center [486, 219] width 8 height 14
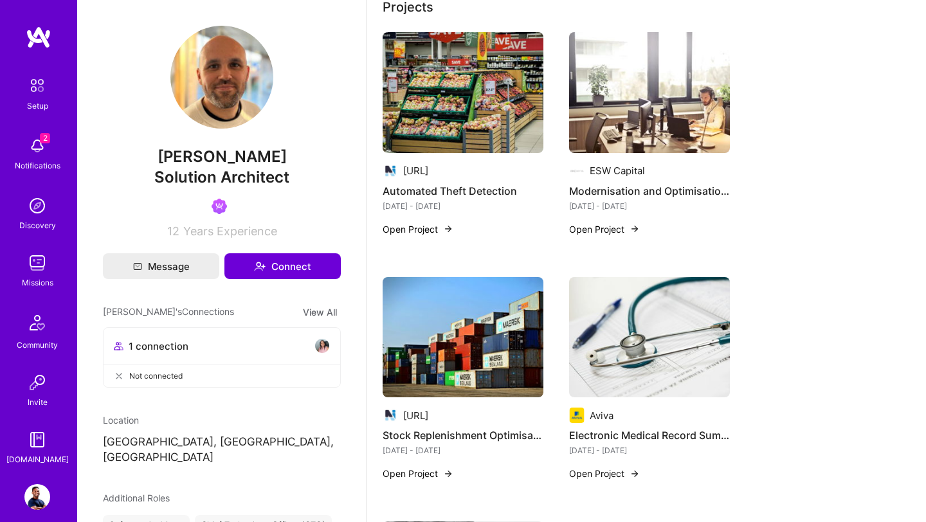
scroll to position [0, 0]
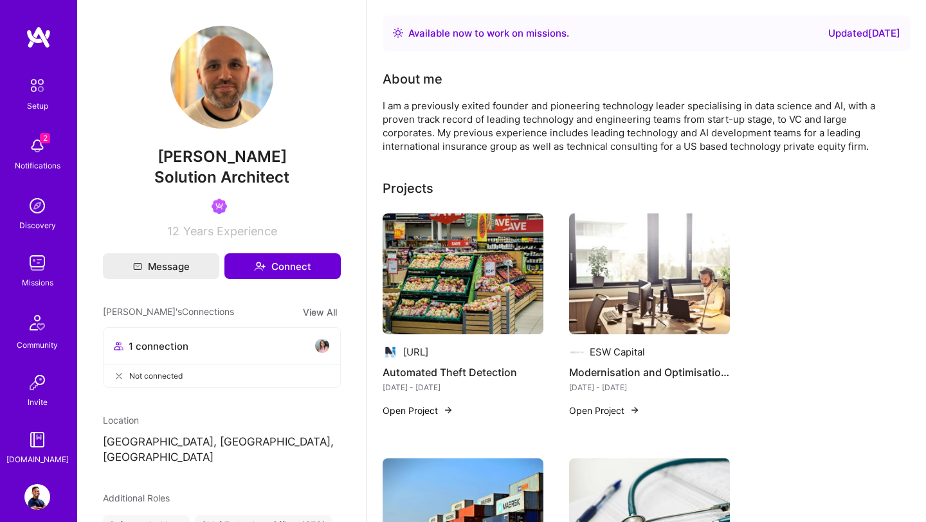
click at [35, 149] on img at bounding box center [37, 146] width 26 height 26
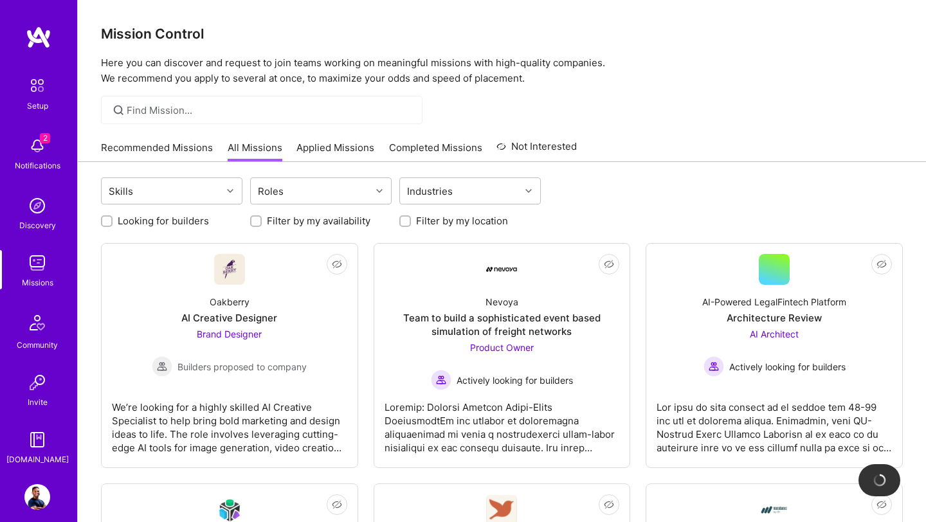
click at [172, 117] on div at bounding box center [261, 110] width 321 height 28
click at [161, 189] on div "Skills" at bounding box center [162, 191] width 120 height 26
click at [156, 117] on div at bounding box center [261, 110] width 321 height 28
click at [289, 185] on div "Roles" at bounding box center [311, 191] width 120 height 26
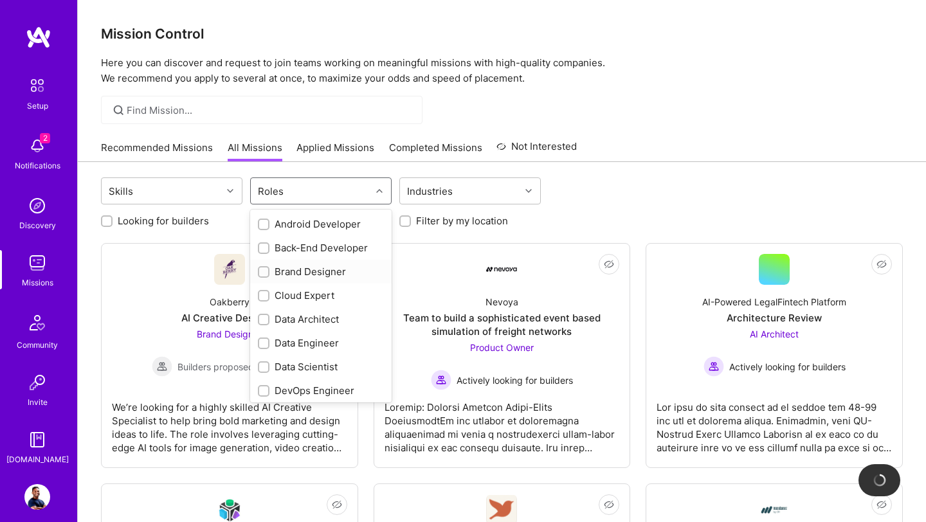
scroll to position [74, 0]
click at [262, 368] on input "checkbox" at bounding box center [264, 365] width 9 height 9
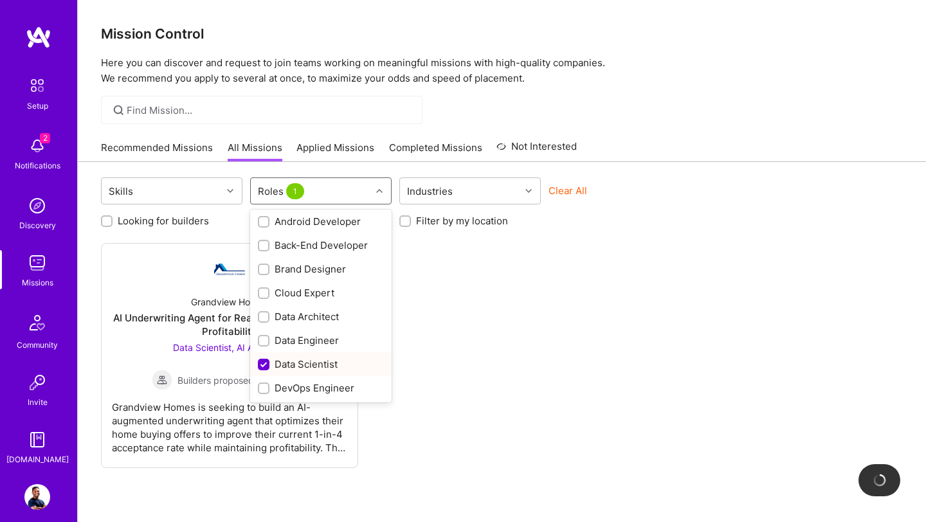
click at [263, 365] on input "checkbox" at bounding box center [265, 365] width 12 height 12
checkbox input "false"
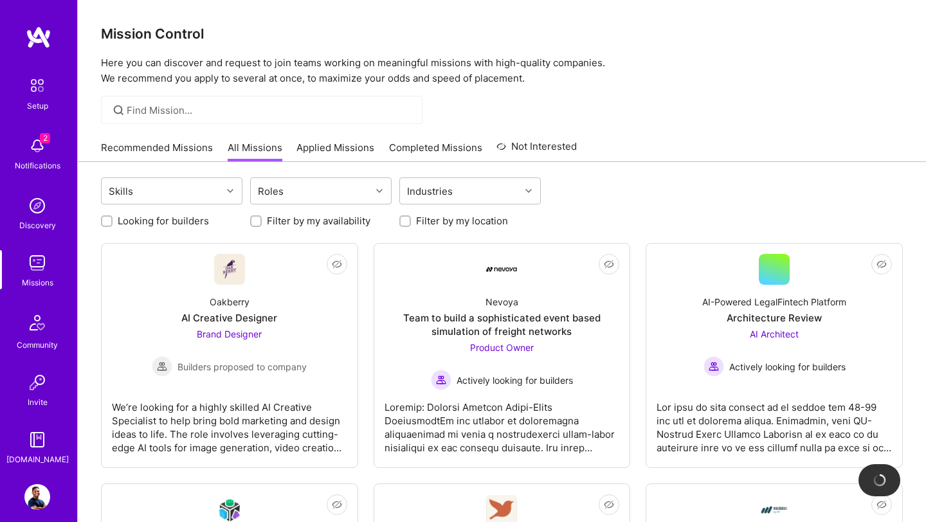
click at [598, 56] on p "Here you can discover and request to join teams working on meaningful missions …" at bounding box center [502, 70] width 802 height 31
click at [341, 143] on link "Applied Missions" at bounding box center [335, 151] width 78 height 21
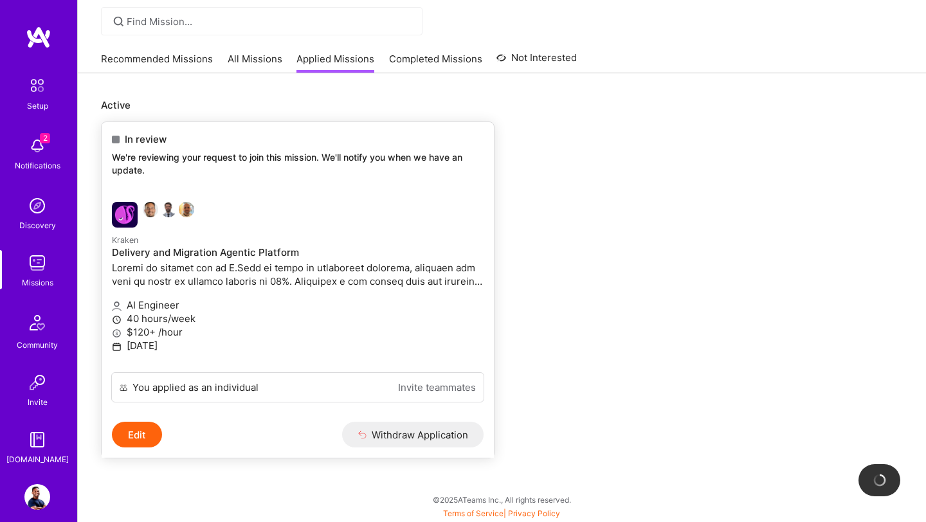
scroll to position [89, 0]
